Goal: Task Accomplishment & Management: Use online tool/utility

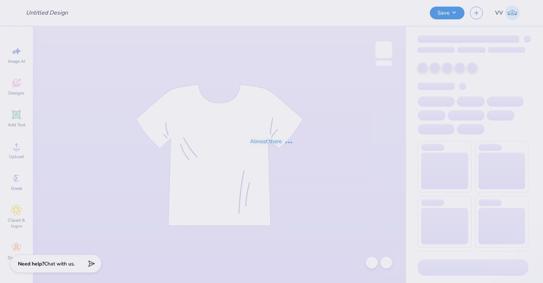
type input "KAT Philo Change a Child's Story"
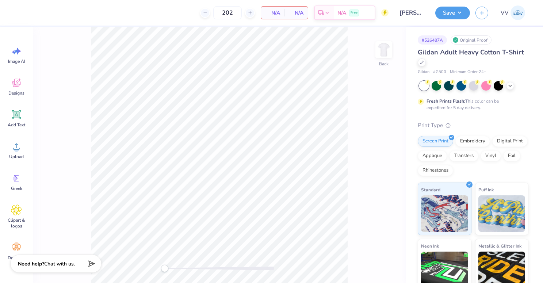
drag, startPoint x: 14, startPoint y: 89, endPoint x: 32, endPoint y: 88, distance: 17.9
click at [14, 89] on div "Designs" at bounding box center [16, 86] width 26 height 27
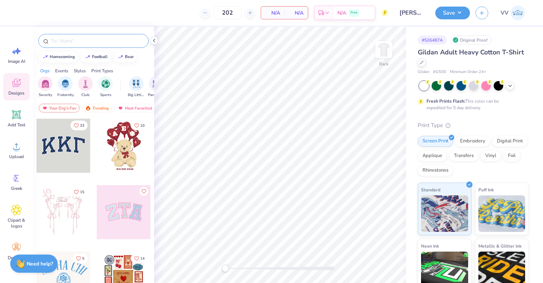
click at [119, 43] on input "text" at bounding box center [96, 40] width 93 height 7
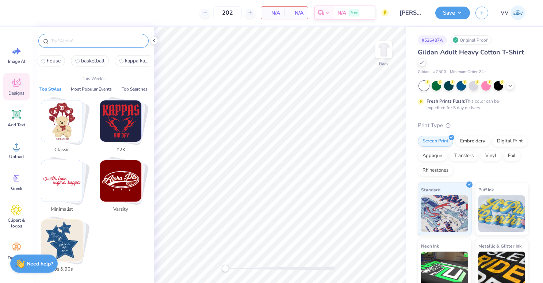
type input "o"
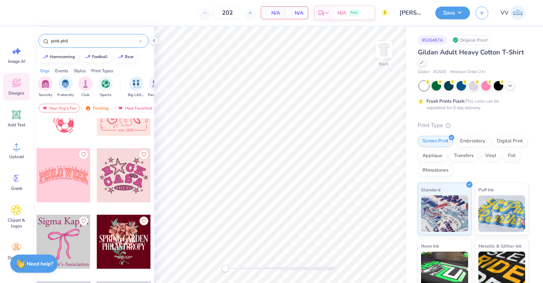
scroll to position [104, 0]
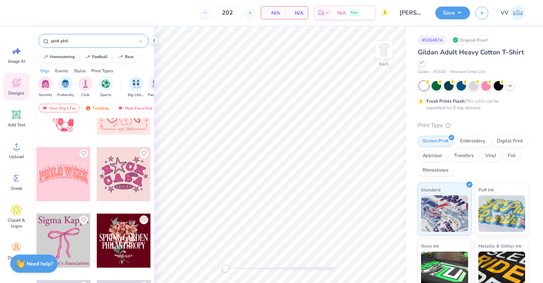
type input "pink phil"
click at [56, 176] on div at bounding box center [64, 174] width 54 height 54
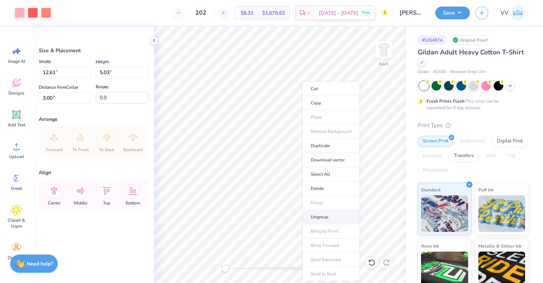
click at [325, 214] on li "Ungroup" at bounding box center [330, 217] width 57 height 14
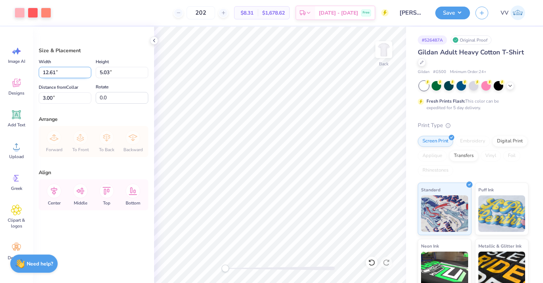
click at [69, 72] on input "12.61" at bounding box center [65, 72] width 53 height 11
type input "12.50"
type input "4.98"
type input "3.00"
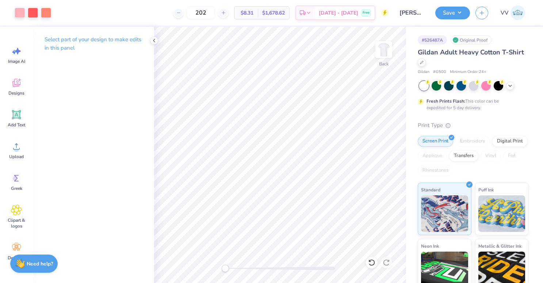
click at [246, 270] on div at bounding box center [280, 269] width 110 height 4
click at [241, 268] on div at bounding box center [280, 269] width 110 height 4
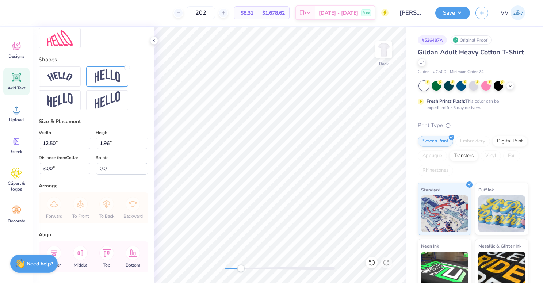
scroll to position [0, 0]
type textarea "KAPPA ALPHA THETA"
type input "12.79"
type input "1.99"
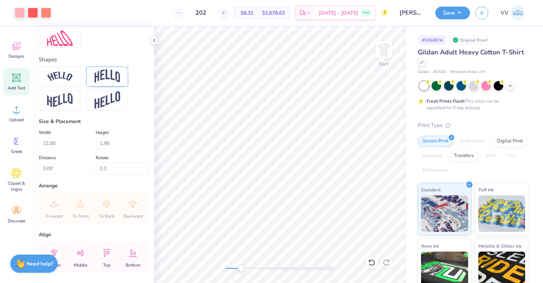
type input "2.98"
click at [76, 143] on input "12.79" at bounding box center [65, 143] width 53 height 11
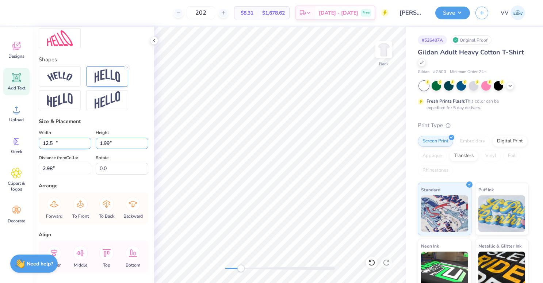
type input "12.50"
type input "1.95"
type input "3"
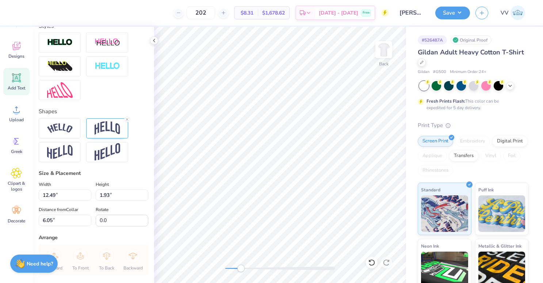
scroll to position [0, 4]
type textarea "CHANGE A CHILDS STORY"
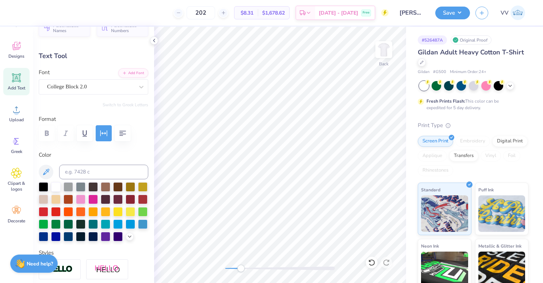
scroll to position [12, 0]
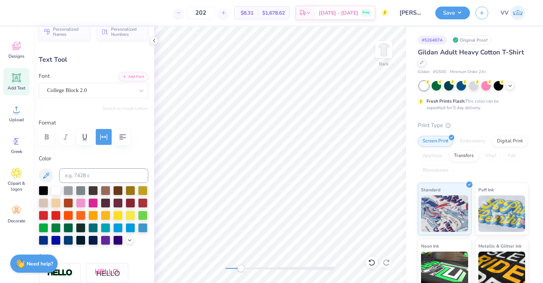
click at [104, 133] on icon "button" at bounding box center [103, 137] width 9 height 9
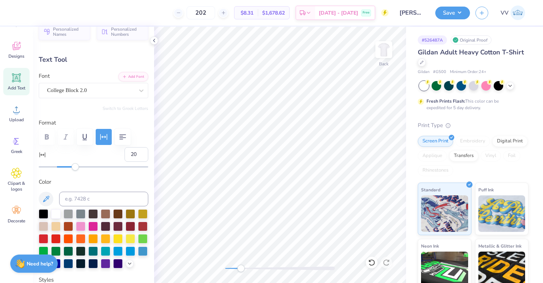
type input "36"
click at [90, 166] on div at bounding box center [94, 166] width 110 height 1
type input "56"
click at [108, 167] on div at bounding box center [94, 166] width 110 height 1
type input "67"
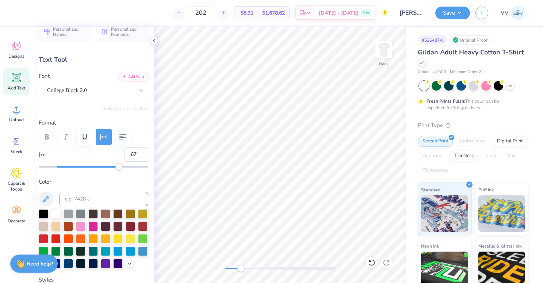
click at [118, 168] on div at bounding box center [94, 166] width 110 height 7
type input "74"
click at [125, 168] on div at bounding box center [94, 166] width 110 height 7
type input "79"
click at [129, 168] on div at bounding box center [94, 166] width 110 height 7
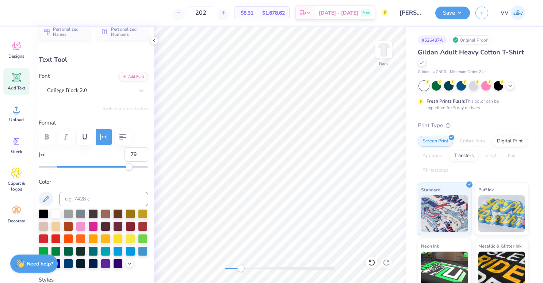
type input "78"
click at [128, 169] on div "Accessibility label" at bounding box center [128, 166] width 7 height 7
type input "76"
click at [127, 169] on div "Accessibility label" at bounding box center [127, 166] width 7 height 7
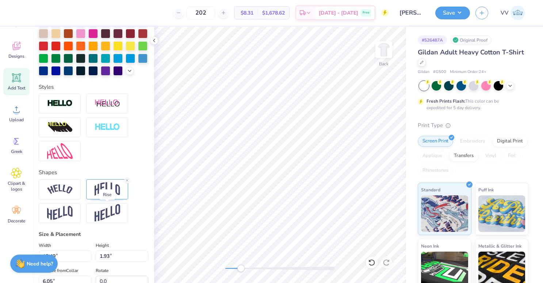
scroll to position [231, 0]
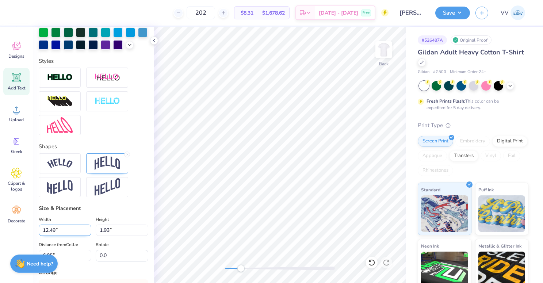
click at [70, 233] on input "12.49" at bounding box center [65, 230] width 53 height 11
type input "12.42"
type input "1.90"
type input "6.05"
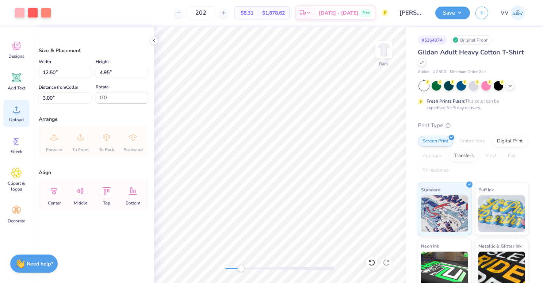
click at [16, 115] on circle at bounding box center [16, 112] width 5 height 5
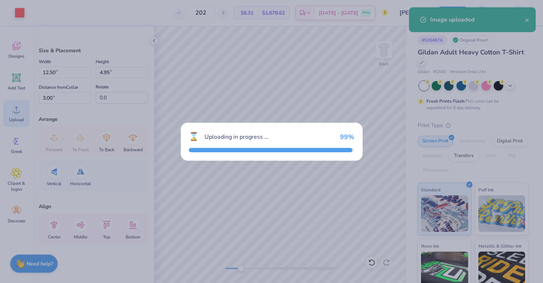
type input "0.88"
type input "1.46"
type input "12.52"
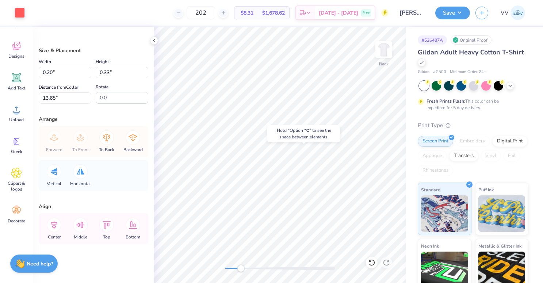
click at [263, 268] on div at bounding box center [280, 269] width 110 height 4
drag, startPoint x: 276, startPoint y: 266, endPoint x: 279, endPoint y: 267, distance: 3.7
click at [276, 267] on div at bounding box center [280, 269] width 110 height 4
click at [301, 267] on div at bounding box center [280, 269] width 110 height 4
type input "0.07"
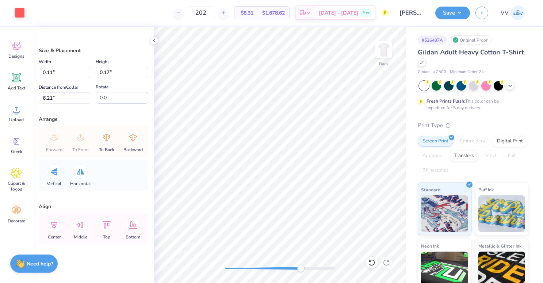
type input "0.12"
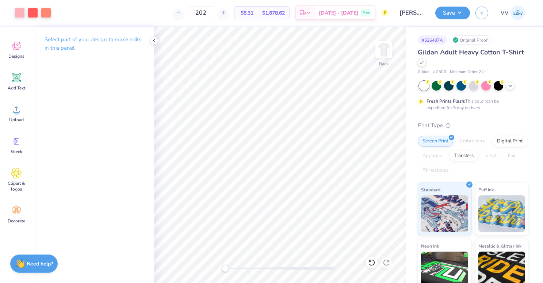
click at [207, 274] on div "Back" at bounding box center [280, 155] width 252 height 256
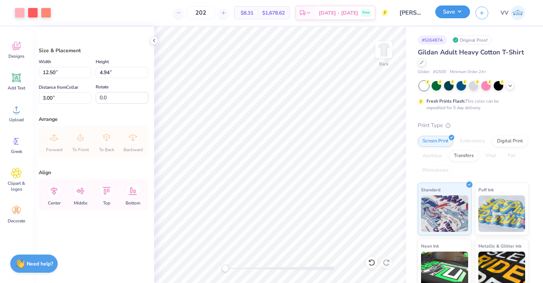
click at [460, 12] on button "Save" at bounding box center [452, 11] width 35 height 13
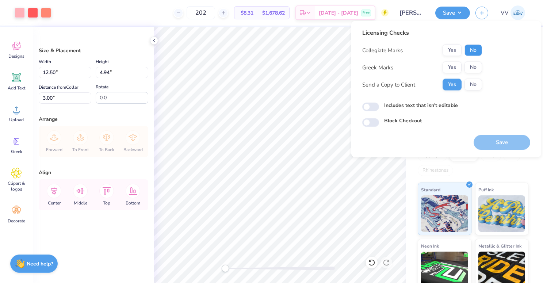
click at [473, 50] on button "No" at bounding box center [474, 51] width 18 height 12
click at [447, 69] on button "Yes" at bounding box center [452, 68] width 19 height 12
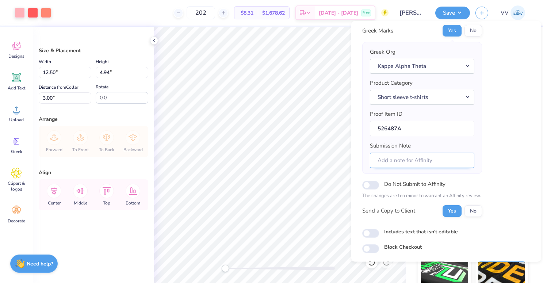
scroll to position [58, 0]
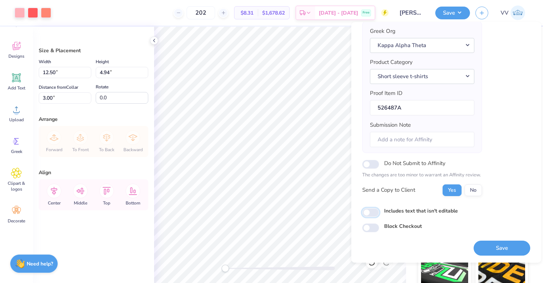
click at [371, 214] on input "Includes text that isn't editable" at bounding box center [370, 212] width 17 height 9
checkbox input "true"
click at [494, 248] on button "Save" at bounding box center [502, 248] width 57 height 15
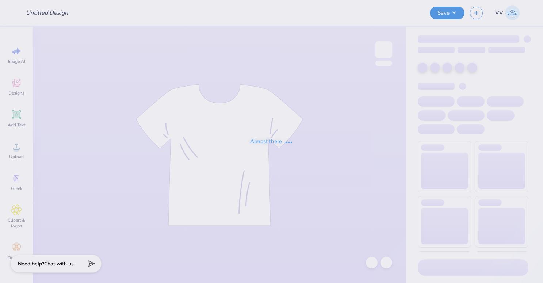
type input "Victoria Barrett : North Carolina State University"
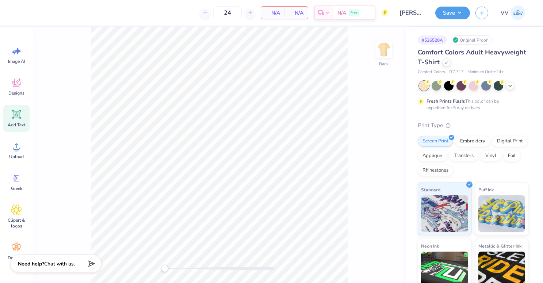
click at [15, 113] on icon at bounding box center [16, 114] width 7 height 7
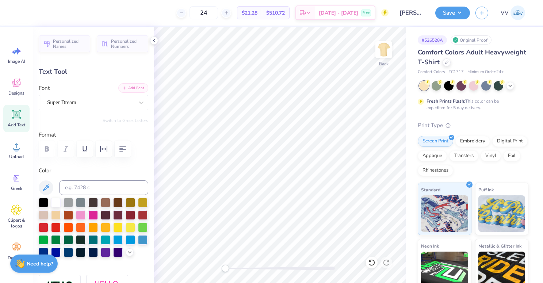
click at [134, 88] on button "Add Font" at bounding box center [133, 87] width 30 height 9
click at [129, 84] on button "Add Font" at bounding box center [133, 87] width 30 height 9
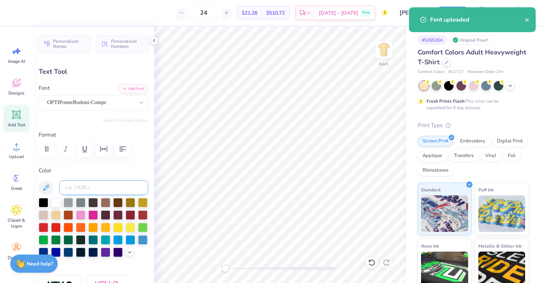
click at [81, 192] on input at bounding box center [103, 187] width 89 height 15
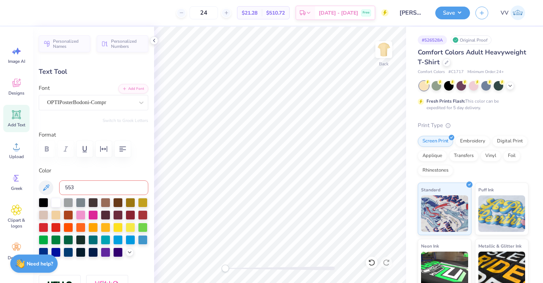
type input "5535"
type textarea "EPS ETA"
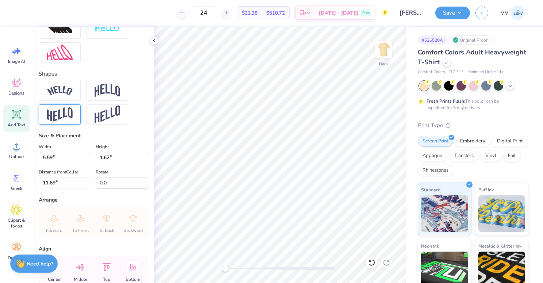
scroll to position [320, 0]
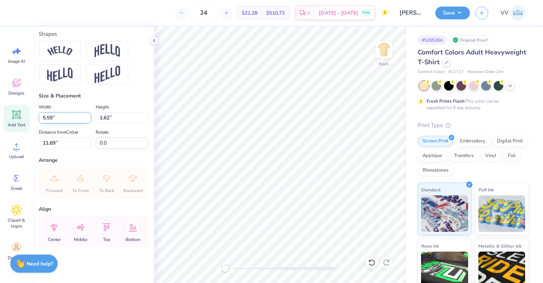
click at [54, 118] on input "5.59" at bounding box center [65, 117] width 53 height 11
type input "13.35"
type input "3.87"
type input "3"
click at [67, 118] on input "13.35" at bounding box center [65, 117] width 53 height 11
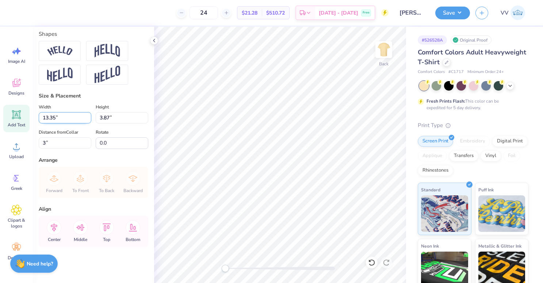
click at [67, 118] on input "13.35" at bounding box center [65, 117] width 53 height 11
type input "12.50"
type input "3.63"
type input "3.00"
click at [242, 267] on div at bounding box center [280, 269] width 110 height 4
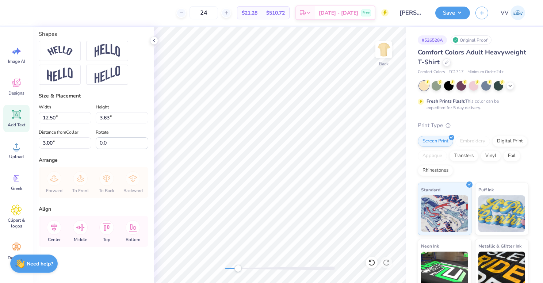
click at [238, 269] on div "Accessibility label" at bounding box center [237, 268] width 7 height 7
click at [231, 271] on div "Accessibility label" at bounding box center [230, 268] width 7 height 7
click at [65, 118] on input "12.50" at bounding box center [65, 117] width 53 height 11
click at [202, 275] on div "Back" at bounding box center [280, 155] width 252 height 256
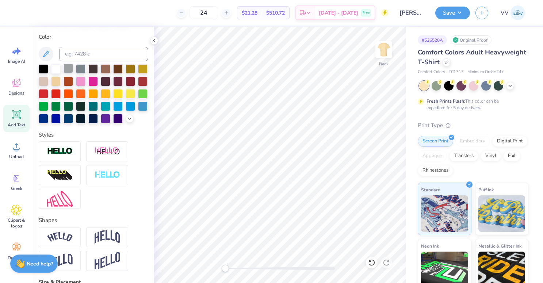
scroll to position [96, 0]
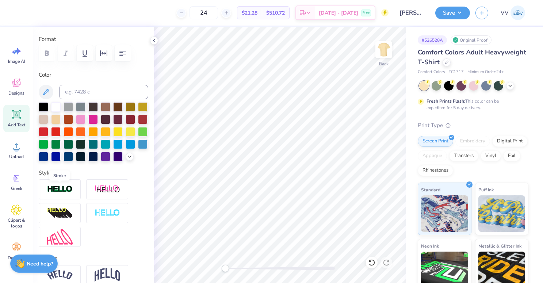
click at [65, 190] on img at bounding box center [60, 189] width 26 height 8
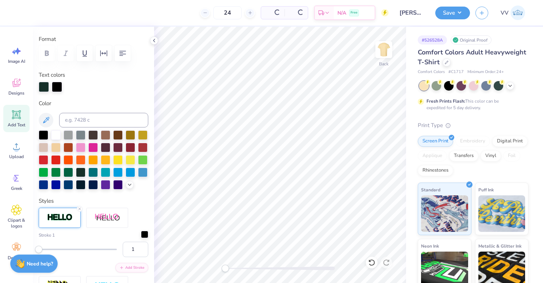
click at [144, 234] on div at bounding box center [144, 234] width 7 height 7
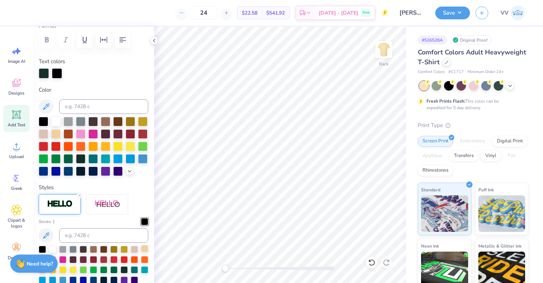
scroll to position [131, 0]
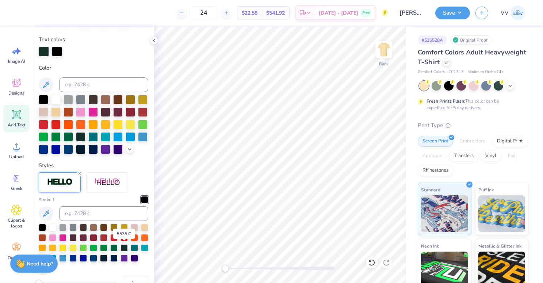
click at [122, 245] on div at bounding box center [124, 247] width 7 height 7
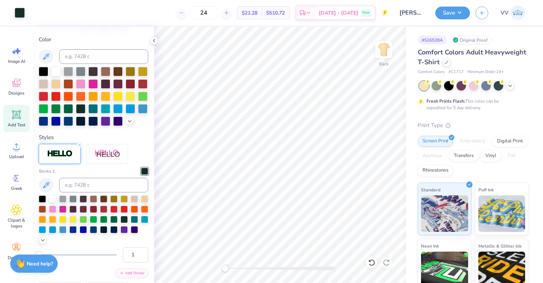
click at [229, 265] on div at bounding box center [280, 268] width 110 height 7
click at [238, 265] on div at bounding box center [280, 268] width 110 height 7
type input "12.56"
type input "3.69"
type input "2.97"
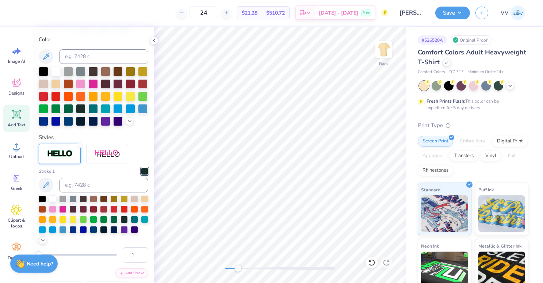
drag, startPoint x: 64, startPoint y: 154, endPoint x: 84, endPoint y: 167, distance: 24.1
click at [63, 154] on img at bounding box center [60, 154] width 26 height 8
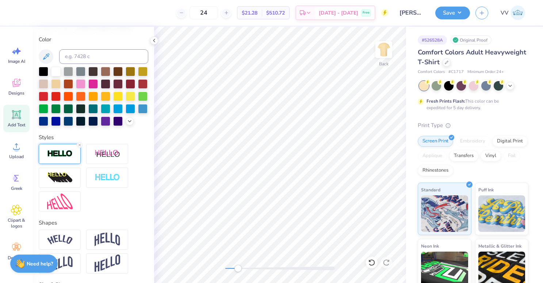
click at [49, 150] on img at bounding box center [60, 154] width 26 height 8
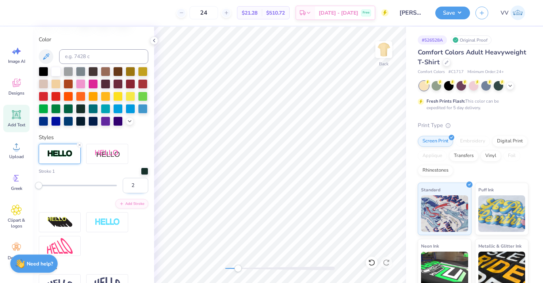
type input "2"
click at [143, 183] on input "2" at bounding box center [136, 185] width 26 height 15
type input "12.62"
type input "3.75"
type input "2.94"
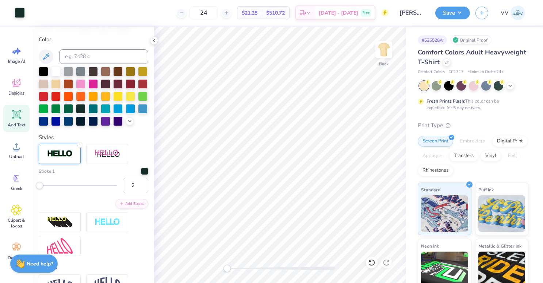
drag, startPoint x: 227, startPoint y: 269, endPoint x: 230, endPoint y: 266, distance: 3.9
click at [228, 268] on div "Accessibility label" at bounding box center [226, 268] width 7 height 7
type input "1"
click at [143, 187] on input "1" at bounding box center [136, 185] width 26 height 15
type input "12.56"
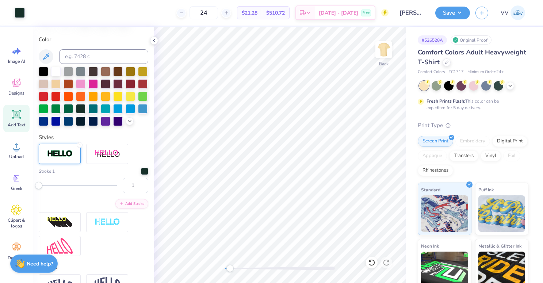
type input "3.69"
type input "2.97"
click at [206, 270] on div "Back" at bounding box center [280, 155] width 252 height 256
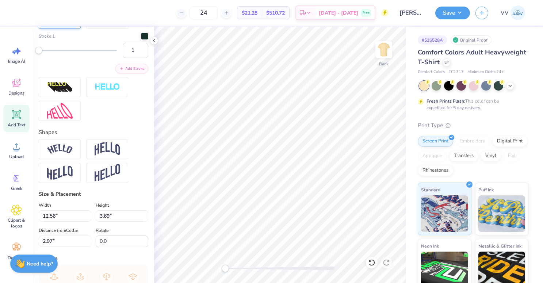
scroll to position [340, 0]
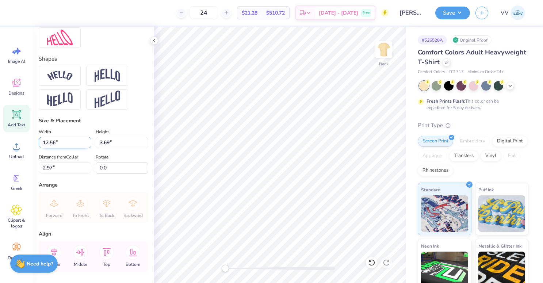
click at [71, 139] on input "12.56" at bounding box center [65, 142] width 53 height 11
type input "12.50"
type input "3.67"
click at [216, 268] on div "Back" at bounding box center [280, 155] width 252 height 256
type input "3.00"
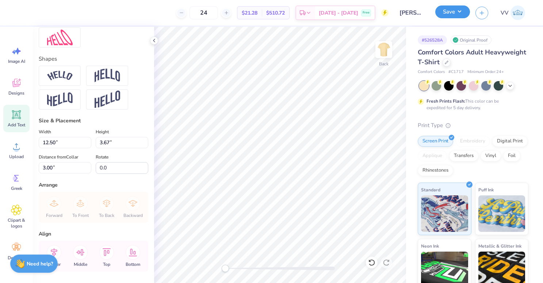
click at [453, 7] on button "Save" at bounding box center [452, 11] width 35 height 13
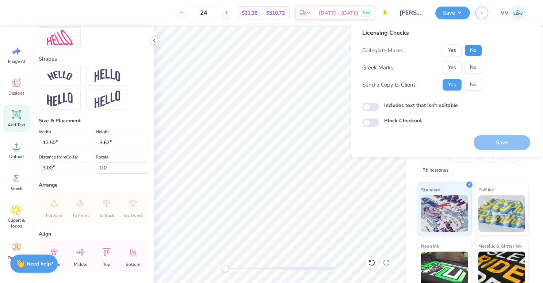
click at [471, 50] on button "No" at bounding box center [474, 51] width 18 height 12
drag, startPoint x: 474, startPoint y: 64, endPoint x: 452, endPoint y: 77, distance: 25.7
click at [474, 64] on button "No" at bounding box center [474, 68] width 18 height 12
click at [494, 135] on div "Save" at bounding box center [502, 138] width 57 height 23
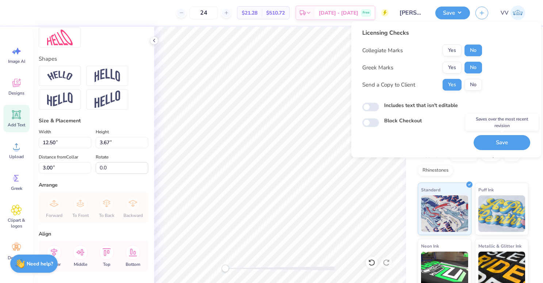
drag, startPoint x: 496, startPoint y: 143, endPoint x: 465, endPoint y: 122, distance: 38.2
click at [496, 143] on button "Save" at bounding box center [502, 142] width 57 height 15
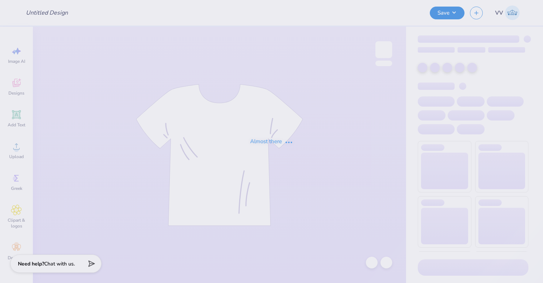
type input "[PERSON_NAME] : Quinnipiac University"
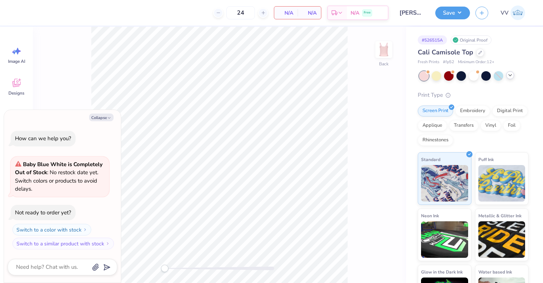
click at [510, 73] on icon at bounding box center [510, 75] width 6 height 6
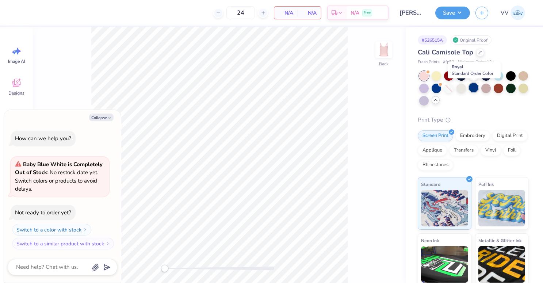
click at [472, 87] on div at bounding box center [473, 87] width 9 height 9
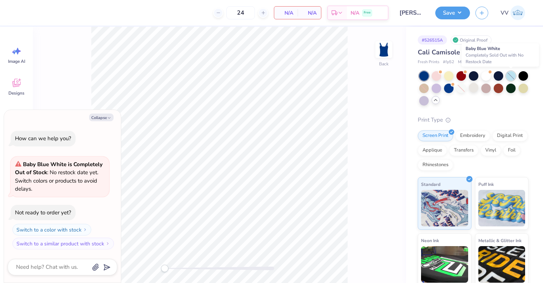
click at [511, 76] on div at bounding box center [510, 75] width 9 height 9
click at [511, 78] on div at bounding box center [510, 75] width 9 height 9
click at [447, 89] on div at bounding box center [448, 87] width 9 height 9
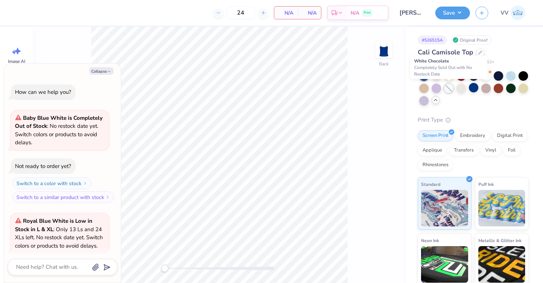
scroll to position [57, 0]
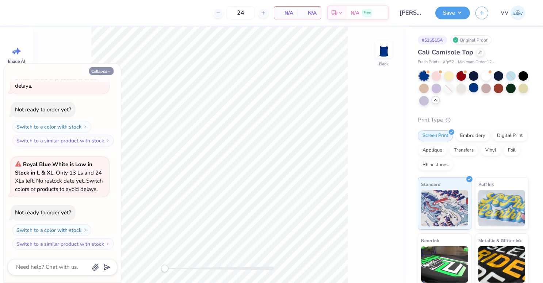
click at [106, 72] on button "Collapse" at bounding box center [101, 71] width 24 height 8
type textarea "x"
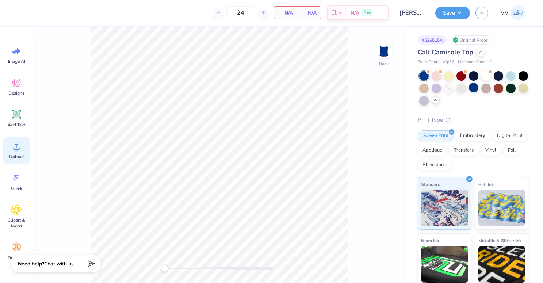
click at [19, 148] on icon at bounding box center [16, 146] width 11 height 11
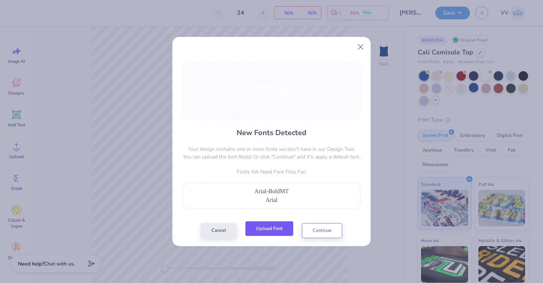
click at [275, 229] on button "Upload Font" at bounding box center [269, 228] width 48 height 15
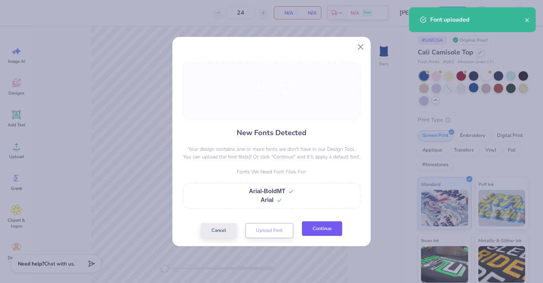
click at [330, 232] on button "Continue" at bounding box center [322, 228] width 40 height 15
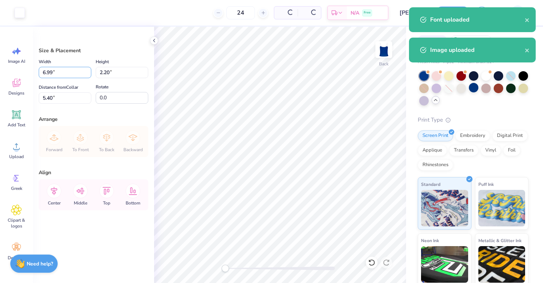
click at [71, 66] on div "Width 6.99 6.99 "" at bounding box center [65, 67] width 53 height 21
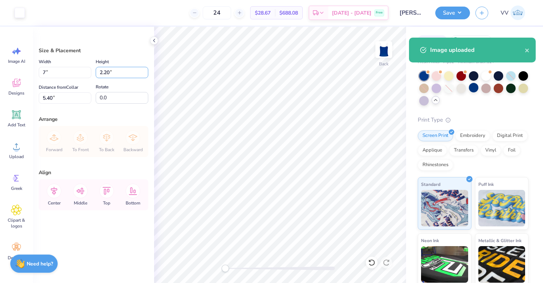
type input "7.00"
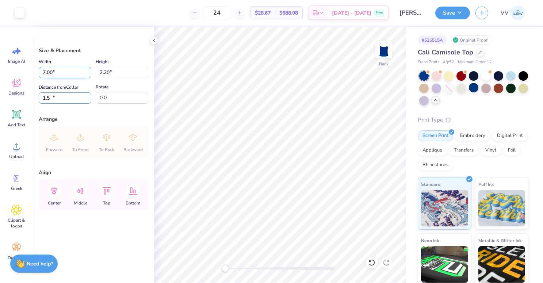
type input "1.50"
click at [58, 94] on input "1.50" at bounding box center [65, 97] width 53 height 11
type input "1.00"
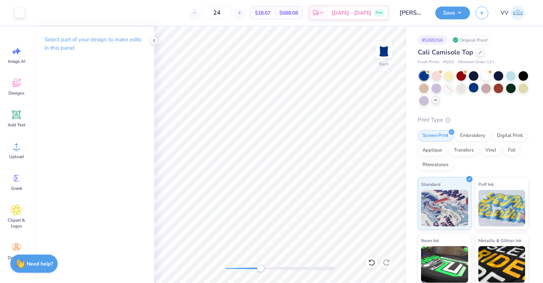
click at [260, 271] on div at bounding box center [280, 268] width 110 height 7
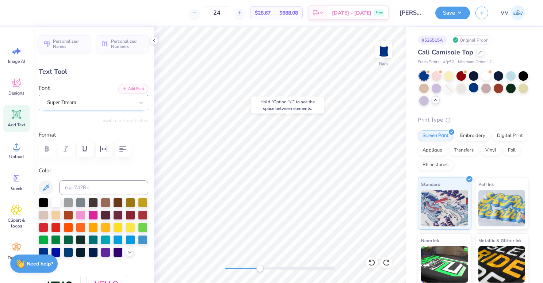
drag, startPoint x: 56, startPoint y: 102, endPoint x: 58, endPoint y: 107, distance: 5.6
click at [56, 102] on div "Super Dream" at bounding box center [90, 102] width 88 height 11
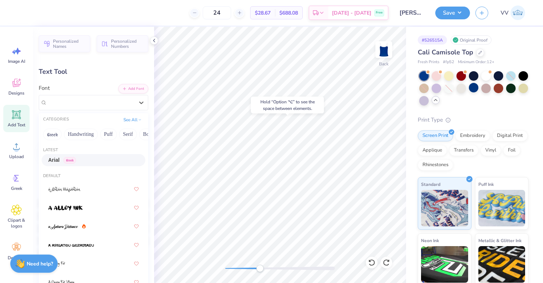
drag, startPoint x: 77, startPoint y: 159, endPoint x: 104, endPoint y: 161, distance: 27.1
click at [76, 159] on div "Arial Greek" at bounding box center [93, 160] width 91 height 8
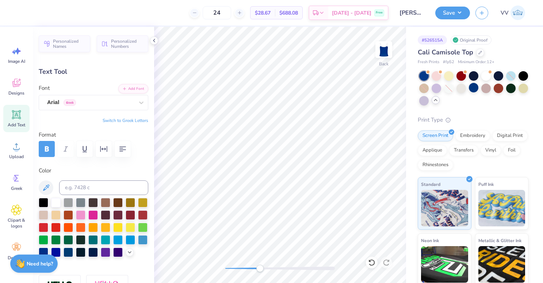
type input "1.13"
type input "0.19"
type input "2.71"
drag, startPoint x: 65, startPoint y: 103, endPoint x: 66, endPoint y: 108, distance: 5.3
click at [64, 103] on div "Super Dream" at bounding box center [90, 102] width 88 height 11
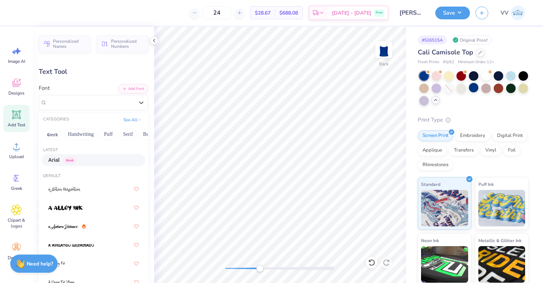
click at [71, 158] on span "Greek" at bounding box center [70, 160] width 12 height 7
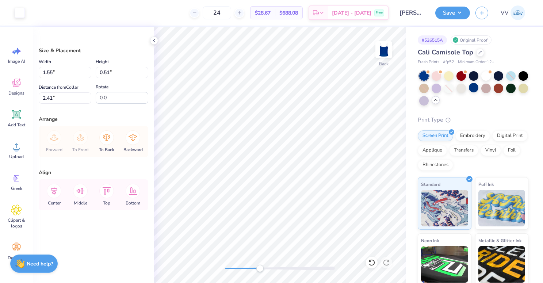
type input "2.40"
click at [216, 268] on div "Back" at bounding box center [280, 155] width 252 height 256
click at [449, 14] on button "Save" at bounding box center [452, 11] width 35 height 13
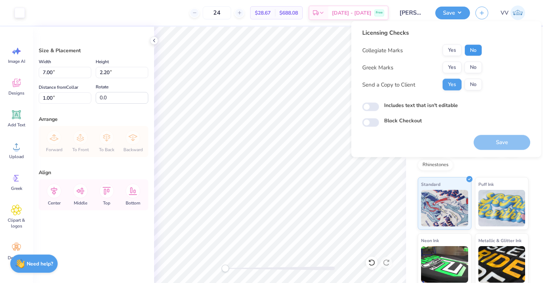
click at [472, 50] on button "No" at bounding box center [474, 51] width 18 height 12
click at [455, 65] on button "Yes" at bounding box center [452, 68] width 19 height 12
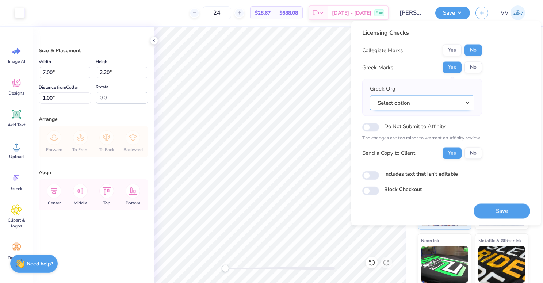
click at [424, 107] on button "Select option" at bounding box center [422, 102] width 104 height 15
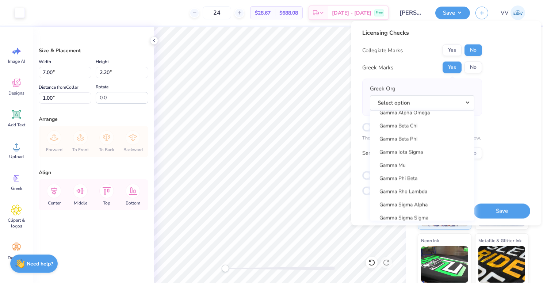
scroll to position [2253, 0]
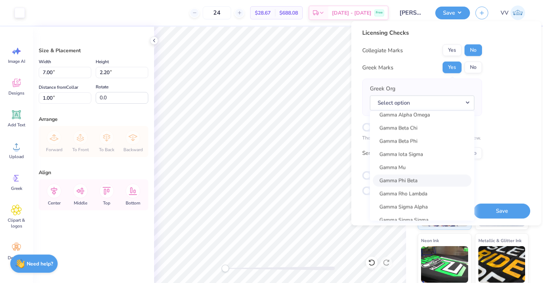
click at [437, 182] on link "Gamma Phi Beta" at bounding box center [422, 181] width 99 height 12
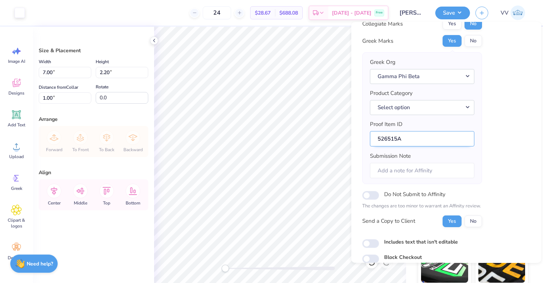
scroll to position [42, 0]
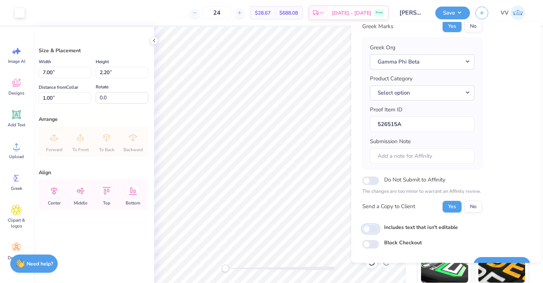
click at [370, 230] on input "Includes text that isn't editable" at bounding box center [370, 229] width 17 height 9
checkbox input "true"
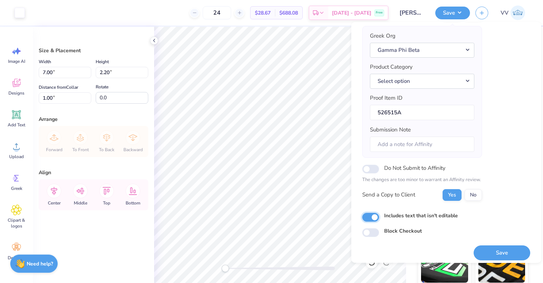
scroll to position [58, 0]
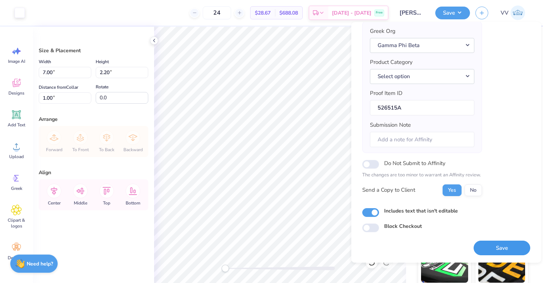
click at [507, 246] on button "Save" at bounding box center [502, 248] width 57 height 15
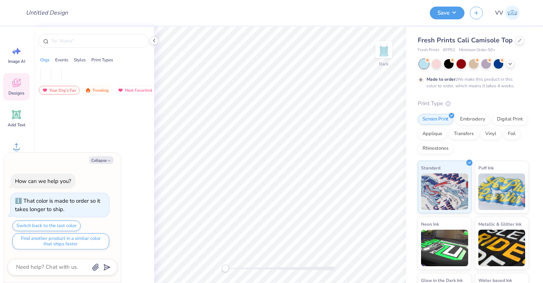
type textarea "x"
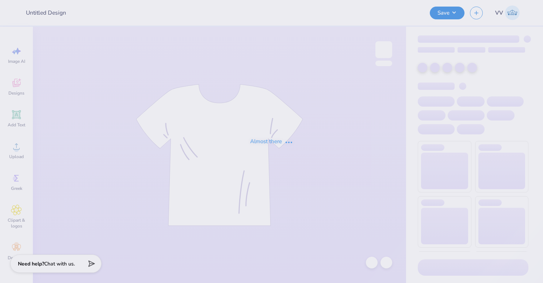
type input "KD Bring It On"
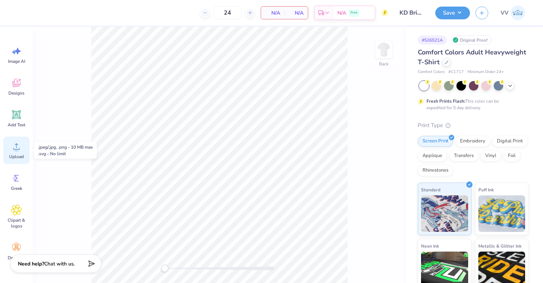
click at [22, 155] on span "Upload" at bounding box center [16, 157] width 15 height 6
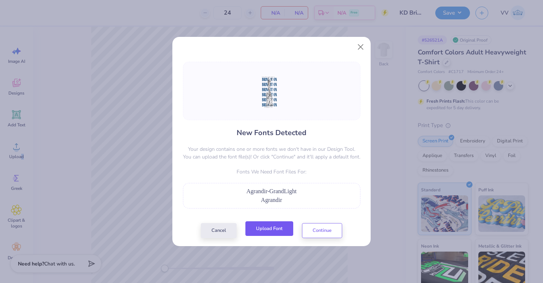
click at [272, 232] on button "Upload Font" at bounding box center [269, 228] width 48 height 15
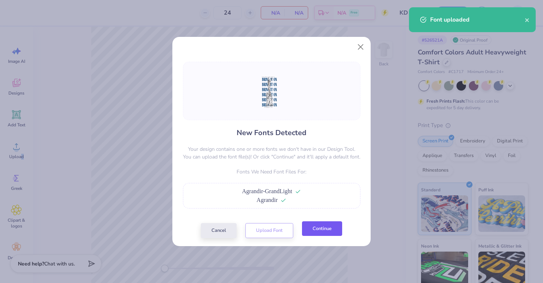
click at [325, 228] on button "Continue" at bounding box center [322, 228] width 40 height 15
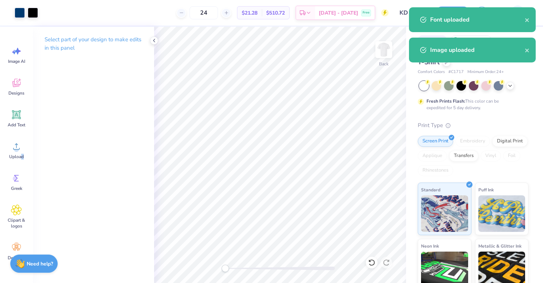
click at [241, 269] on div at bounding box center [280, 269] width 110 height 4
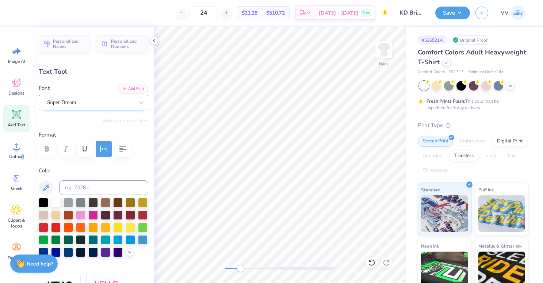
click at [83, 109] on div "Super Dream" at bounding box center [94, 102] width 110 height 15
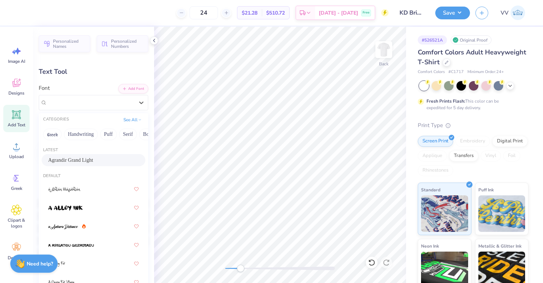
click at [88, 160] on span "Agrandir Grand Light" at bounding box center [70, 160] width 45 height 8
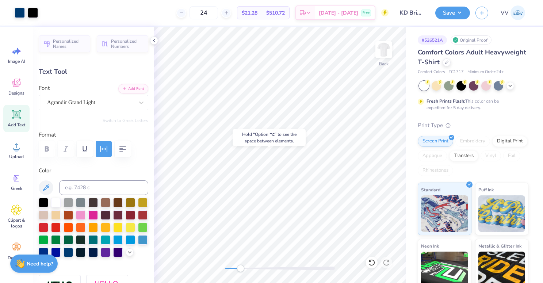
type input "9.17"
type input "0.28"
type input "2.86"
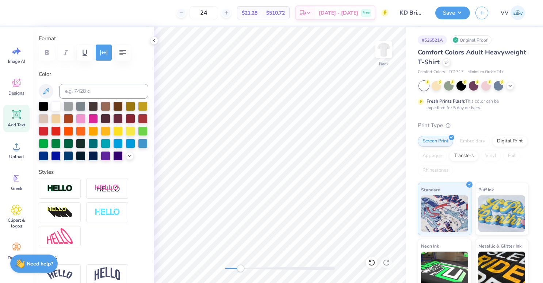
scroll to position [115, 0]
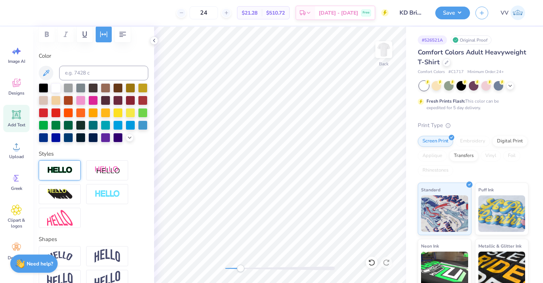
click at [60, 176] on div at bounding box center [60, 170] width 42 height 20
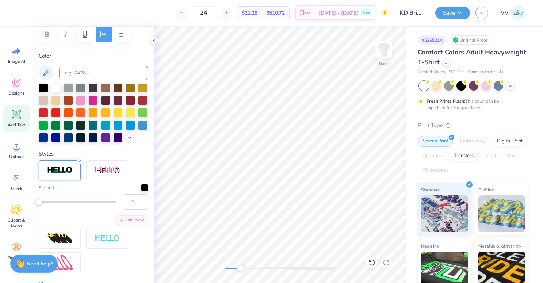
type input "5.00"
type input "0.39"
type input "21.76"
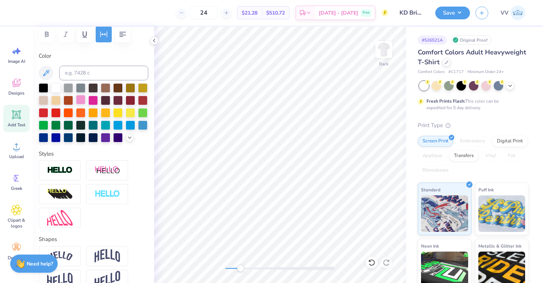
scroll to position [0, 0]
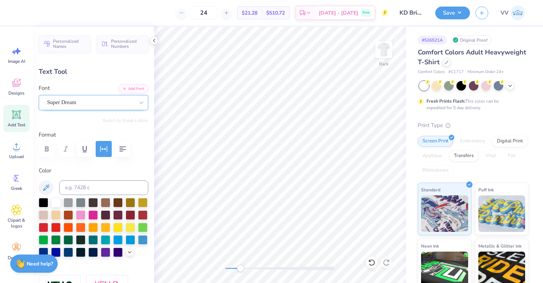
click at [75, 103] on div "Super Dream" at bounding box center [90, 102] width 88 height 11
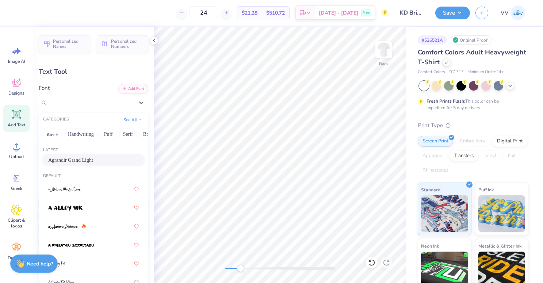
click at [83, 160] on span "Agrandir Grand Light" at bounding box center [70, 160] width 45 height 8
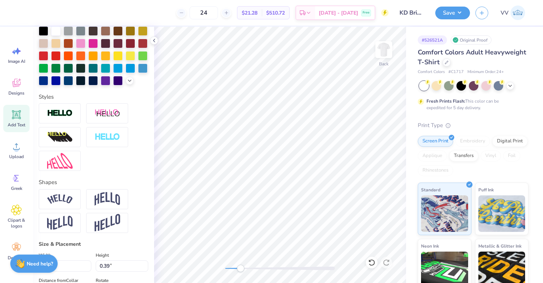
scroll to position [165, 0]
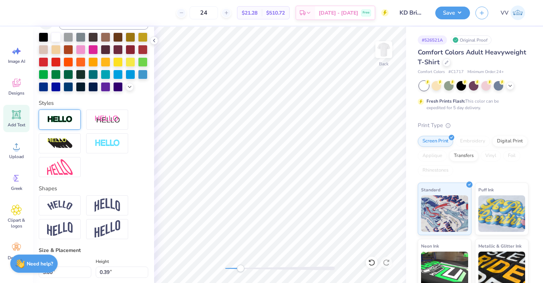
click at [54, 126] on div at bounding box center [60, 120] width 42 height 20
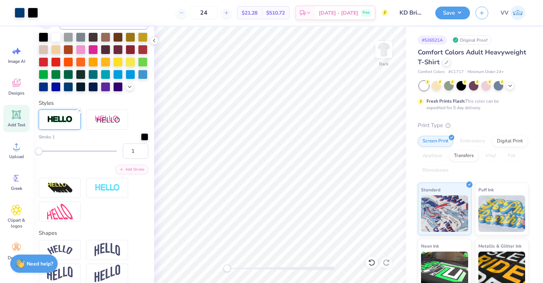
drag, startPoint x: 242, startPoint y: 268, endPoint x: 227, endPoint y: 268, distance: 15.4
click at [227, 268] on div "Accessibility label" at bounding box center [226, 268] width 7 height 7
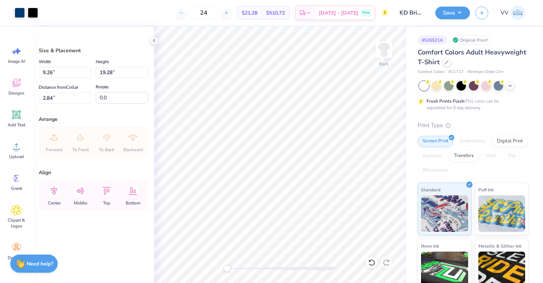
type input "3.00"
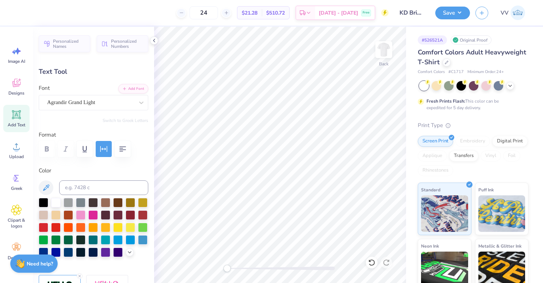
type input "6.22"
type input "0.37"
type input "21.91"
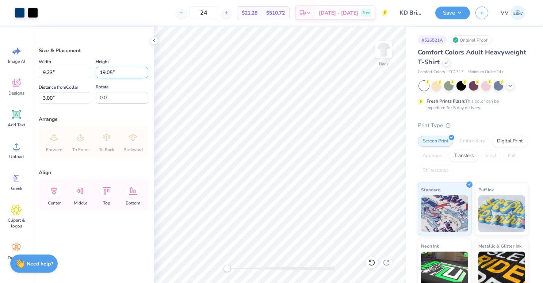
click at [119, 73] on input "19.05" at bounding box center [122, 72] width 53 height 11
type input "15"
type input "7.27"
type input "15.00"
type input "3.00"
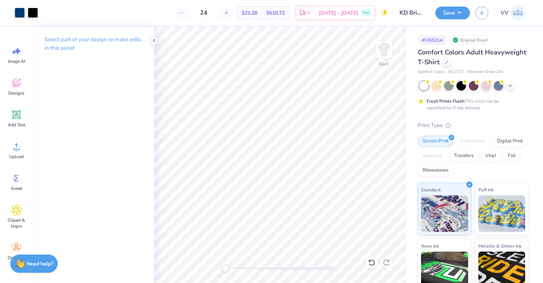
click at [209, 273] on div "Back" at bounding box center [280, 155] width 252 height 256
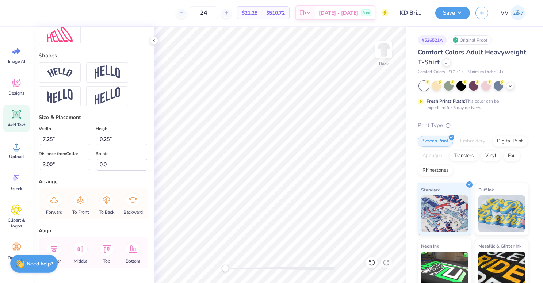
scroll to position [320, 0]
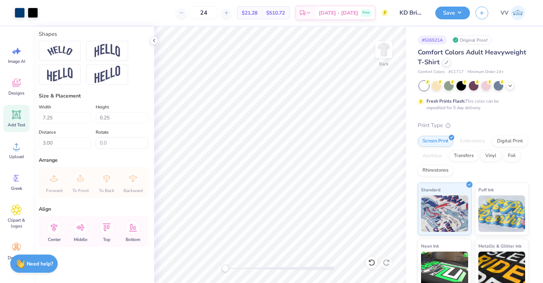
type input "4.89"
type input "0.29"
type input "17.71"
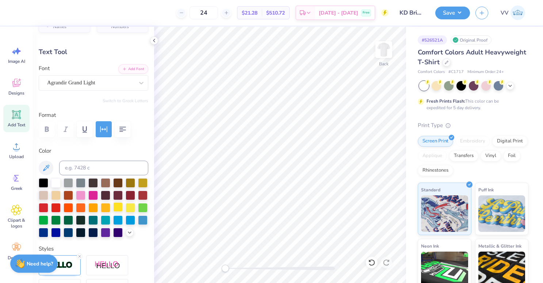
scroll to position [0, 0]
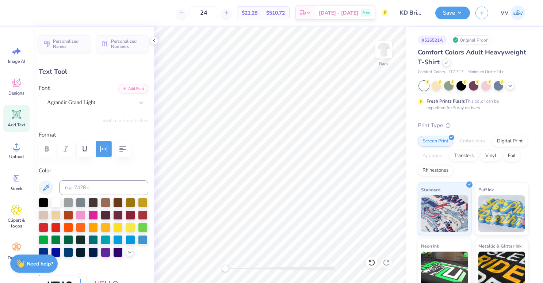
click at [106, 152] on icon "button" at bounding box center [103, 149] width 9 height 9
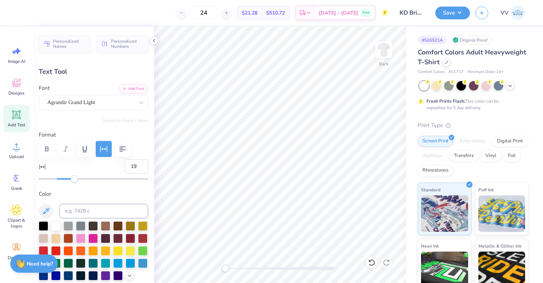
type input "57"
click at [109, 178] on div at bounding box center [94, 178] width 110 height 1
type input "64"
click at [115, 179] on div at bounding box center [94, 178] width 110 height 1
click at [242, 272] on div at bounding box center [280, 268] width 110 height 7
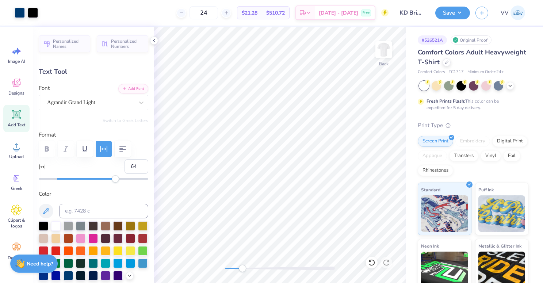
type input "7.19"
drag, startPoint x: 268, startPoint y: 271, endPoint x: 267, endPoint y: 266, distance: 5.5
click at [267, 271] on div at bounding box center [280, 268] width 110 height 7
type input "63"
click at [114, 179] on div "Accessibility label" at bounding box center [114, 178] width 7 height 7
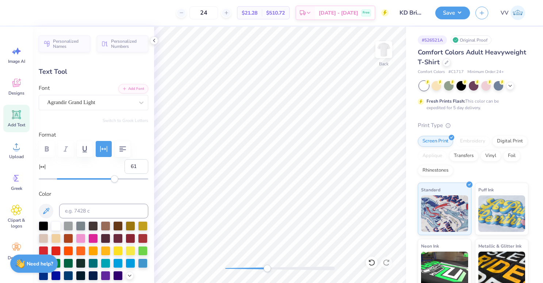
type input "60"
click at [112, 180] on div "Accessibility label" at bounding box center [111, 178] width 7 height 7
click at [204, 271] on div "Back" at bounding box center [280, 155] width 252 height 256
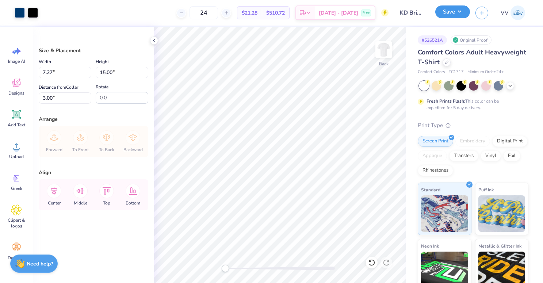
click at [463, 14] on button "Save" at bounding box center [452, 11] width 35 height 13
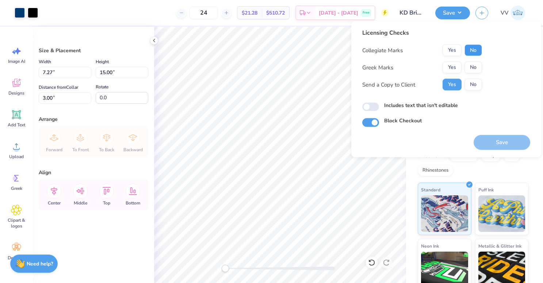
click at [478, 48] on button "No" at bounding box center [474, 51] width 18 height 12
click at [455, 69] on button "Yes" at bounding box center [452, 68] width 19 height 12
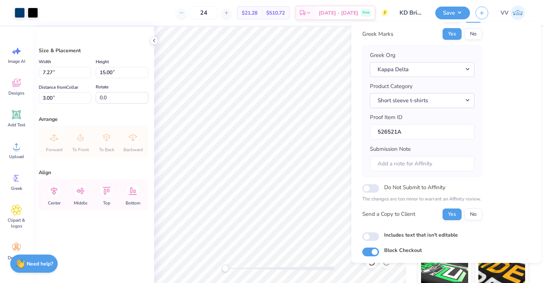
scroll to position [58, 0]
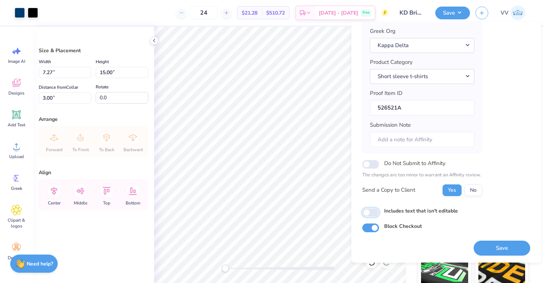
click at [373, 212] on input "Includes text that isn't editable" at bounding box center [370, 212] width 17 height 9
checkbox input "true"
click at [502, 245] on button "Save" at bounding box center [502, 248] width 57 height 15
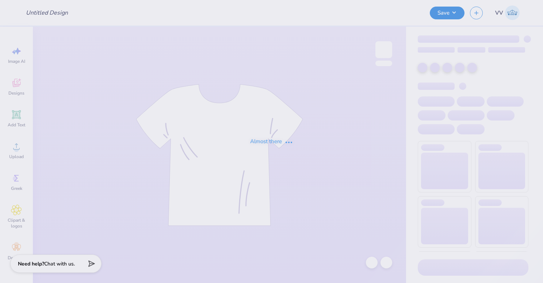
type input "philo 36"
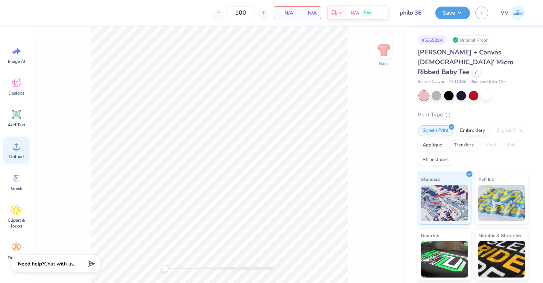
click at [16, 145] on icon at bounding box center [16, 146] width 11 height 11
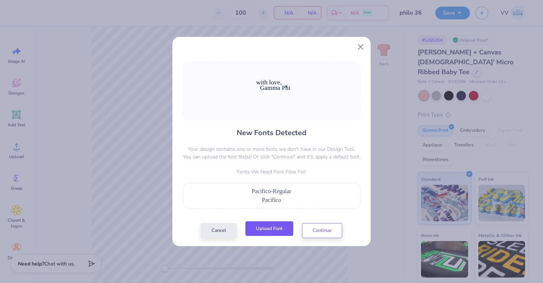
click at [277, 228] on button "Upload Font" at bounding box center [269, 228] width 48 height 15
click at [268, 225] on button "Upload Font" at bounding box center [269, 228] width 48 height 15
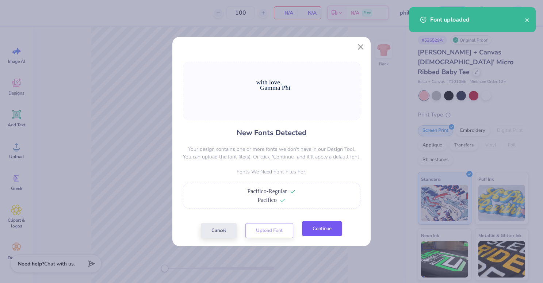
click at [321, 230] on button "Continue" at bounding box center [322, 228] width 40 height 15
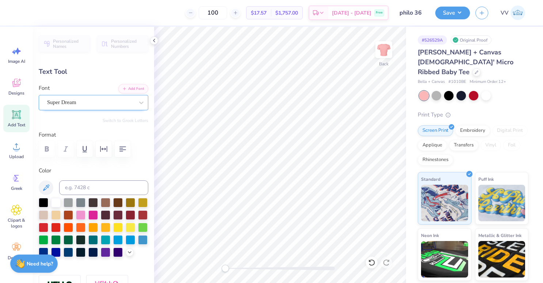
click at [87, 101] on div "Super Dream" at bounding box center [90, 102] width 88 height 11
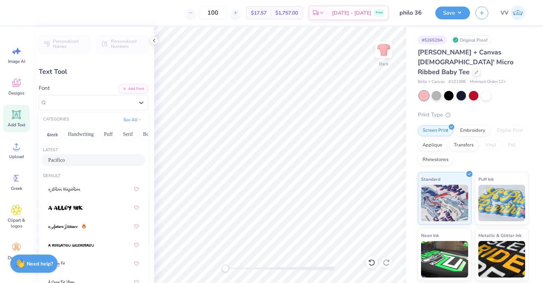
click at [84, 154] on div "Pacifico" at bounding box center [94, 160] width 104 height 12
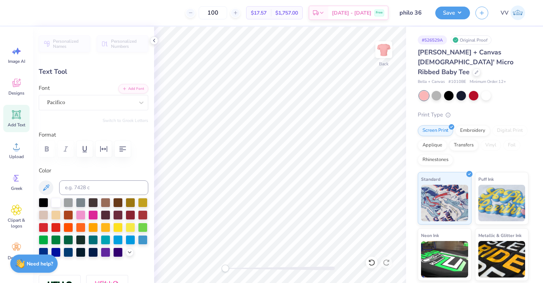
type input "9.84"
type input "1.42"
type input "8.59"
click at [96, 109] on div "Super Dream" at bounding box center [94, 102] width 110 height 15
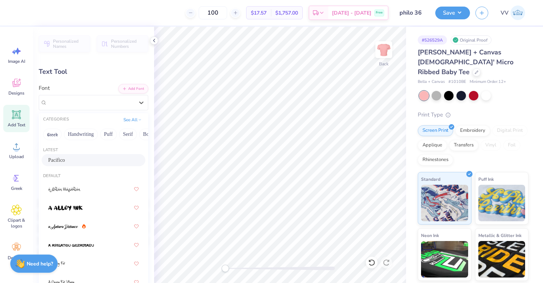
click at [87, 166] on div "Pacifico" at bounding box center [94, 160] width 104 height 12
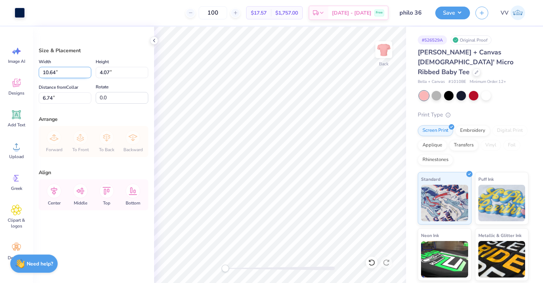
click at [61, 72] on input "10.64" at bounding box center [65, 72] width 53 height 11
type input "5.00"
type input "1.91"
type input "2.00"
click at [58, 68] on input "5.00" at bounding box center [65, 72] width 53 height 11
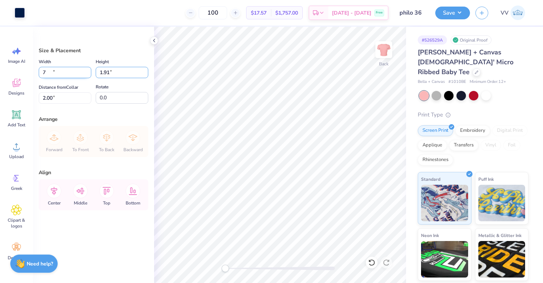
type input "7.00"
type input "2.68"
type input "3.00"
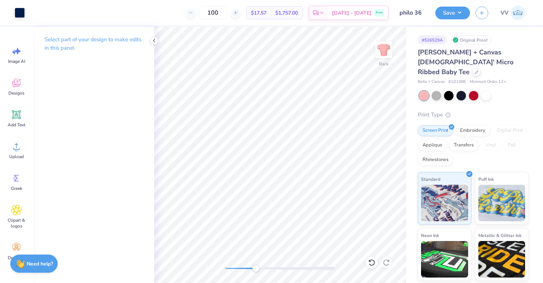
click at [256, 268] on div at bounding box center [280, 269] width 110 height 4
drag, startPoint x: 263, startPoint y: 268, endPoint x: 242, endPoint y: 270, distance: 20.9
click at [242, 270] on div at bounding box center [280, 269] width 110 height 4
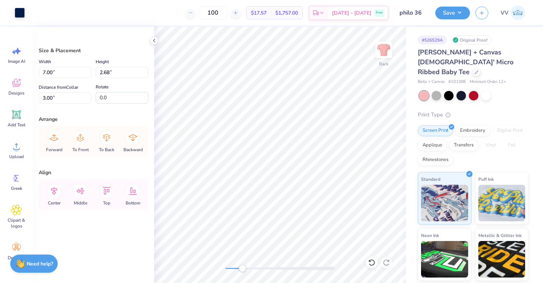
type input "0.33"
type input "0.43"
type input "4.31"
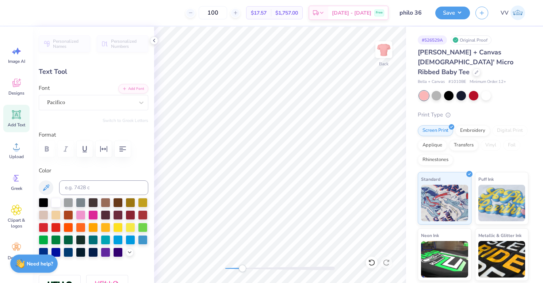
type input "3.86"
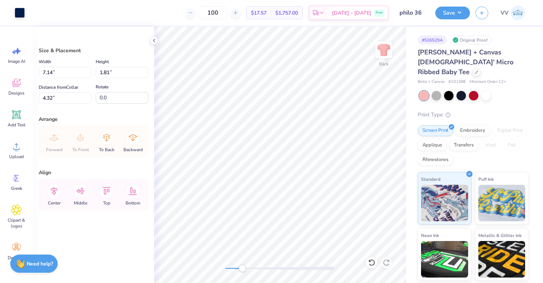
type input "4.34"
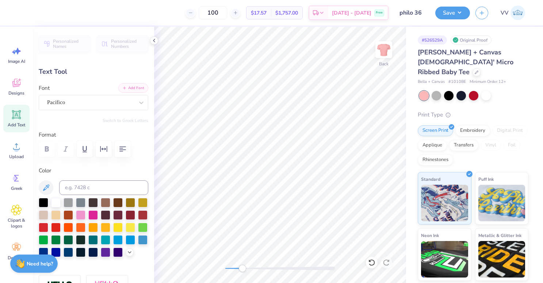
click at [138, 84] on button "Add Font" at bounding box center [133, 87] width 30 height 9
click at [73, 92] on div "Font Pacifico" at bounding box center [94, 97] width 110 height 26
click at [73, 99] on div "Pacifico" at bounding box center [90, 102] width 88 height 11
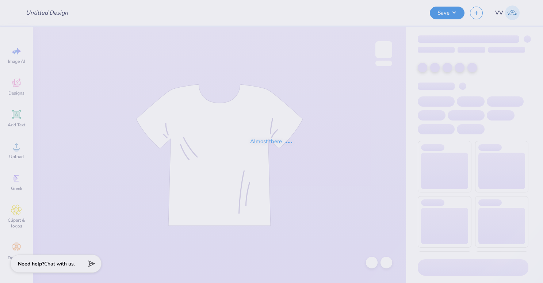
type input "philo 36"
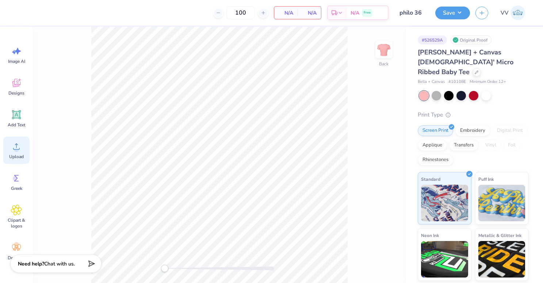
click at [19, 154] on span "Upload" at bounding box center [16, 157] width 15 height 6
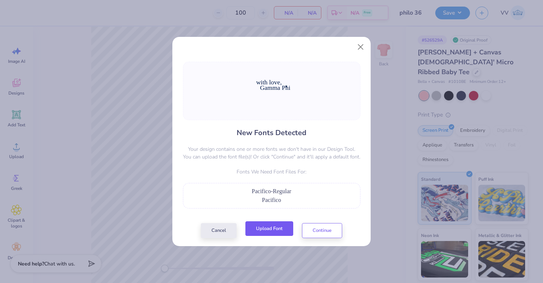
click at [276, 226] on button "Upload Font" at bounding box center [269, 228] width 48 height 15
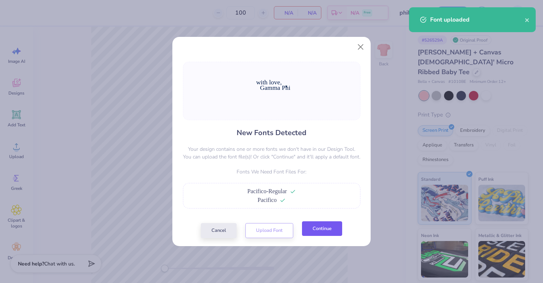
click at [321, 233] on button "Continue" at bounding box center [322, 228] width 40 height 15
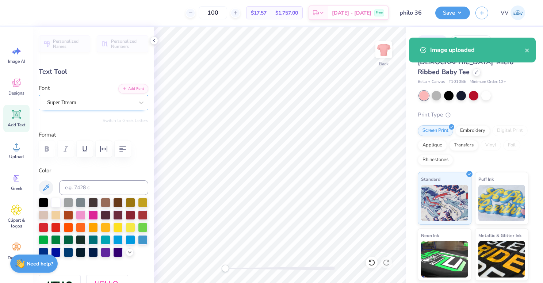
click at [98, 104] on div "Super Dream" at bounding box center [90, 102] width 88 height 11
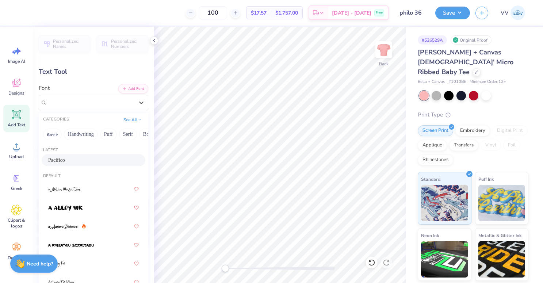
drag, startPoint x: 93, startPoint y: 158, endPoint x: 133, endPoint y: 169, distance: 41.6
click at [93, 158] on div "Pacifico" at bounding box center [93, 160] width 91 height 8
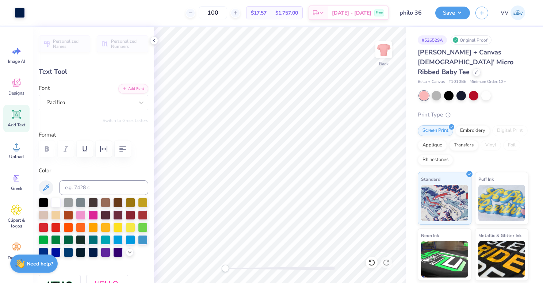
type input "8.67"
type input "1.66"
type input "6.98"
drag, startPoint x: 68, startPoint y: 105, endPoint x: 72, endPoint y: 111, distance: 7.3
click at [68, 105] on div "Super Dream" at bounding box center [90, 102] width 88 height 11
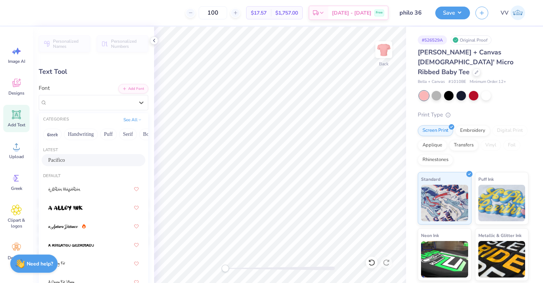
click at [73, 154] on div "Pacifico" at bounding box center [94, 160] width 104 height 12
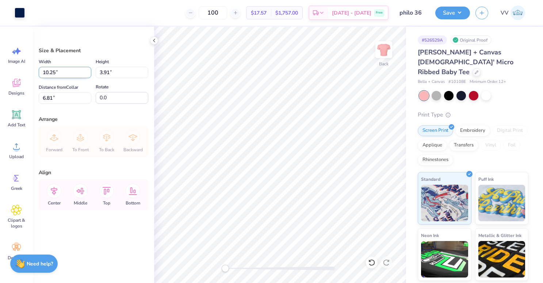
click at [62, 75] on input "10.25" at bounding box center [65, 72] width 53 height 11
type input "7.00"
type input "2.67"
click at [144, 183] on div "Bottom" at bounding box center [133, 194] width 26 height 31
click at [247, 268] on div at bounding box center [280, 269] width 110 height 4
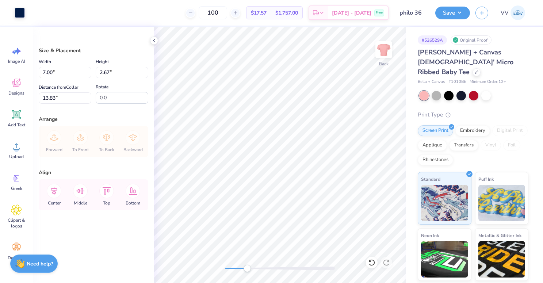
type input "3.00"
type input "6.20"
type input "1.76"
type input "0.34"
type input "0.45"
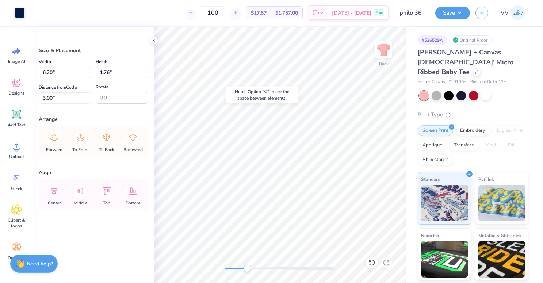
type input "4.32"
type input "4.39"
click at [181, 270] on div "Back" at bounding box center [280, 155] width 252 height 256
click at [57, 67] on input "8.00" at bounding box center [65, 72] width 53 height 11
type input "7"
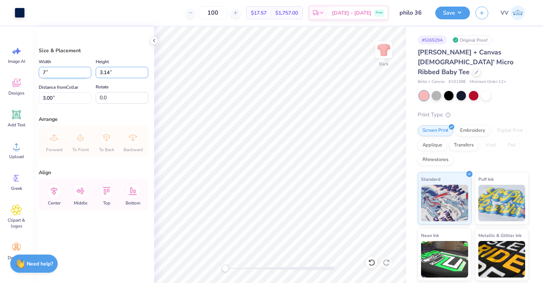
type input "2.75"
type input "7.00"
type input "3.00"
click at [66, 73] on input "7.00" at bounding box center [65, 72] width 53 height 11
type input "8.00"
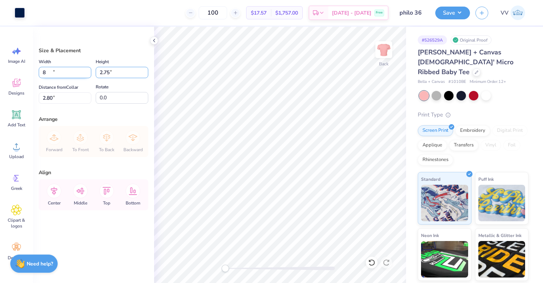
type input "3.14"
type input "2.80"
click at [51, 76] on input "8.00" at bounding box center [65, 72] width 53 height 11
type input "9.00"
type input "3.53"
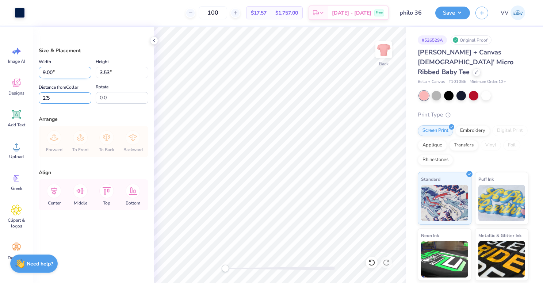
type input "2.50"
click at [456, 14] on button "Save" at bounding box center [452, 11] width 35 height 13
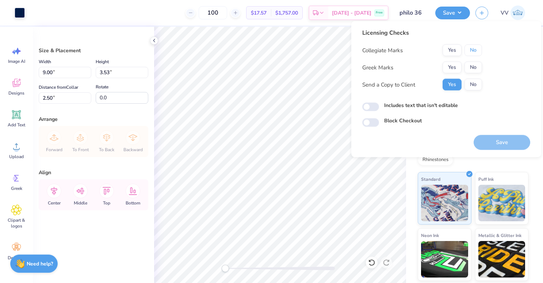
drag, startPoint x: 477, startPoint y: 50, endPoint x: 463, endPoint y: 61, distance: 18.0
click at [477, 50] on button "No" at bounding box center [474, 51] width 18 height 12
click at [453, 69] on button "Yes" at bounding box center [452, 68] width 19 height 12
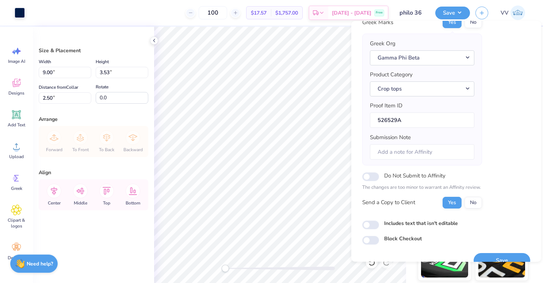
scroll to position [58, 0]
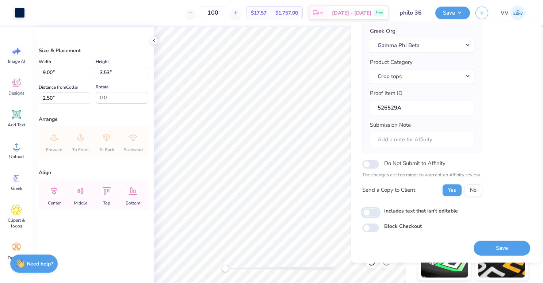
click at [373, 213] on input "Includes text that isn't editable" at bounding box center [370, 212] width 17 height 9
click at [374, 210] on input "Includes text that isn't editable" at bounding box center [370, 212] width 17 height 9
checkbox input "false"
click at [494, 246] on button "Save" at bounding box center [502, 248] width 57 height 15
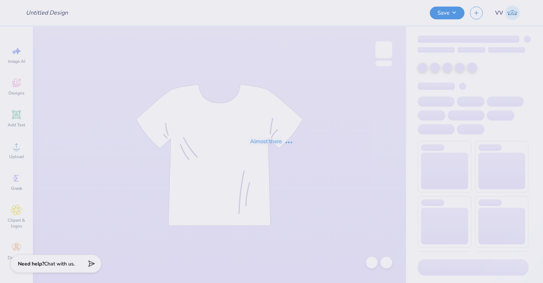
type input "Seniors Class of 2026"
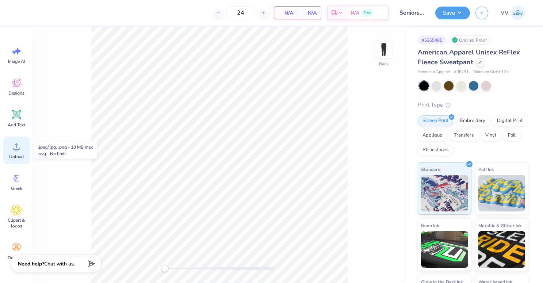
click at [19, 153] on div "Upload" at bounding box center [16, 150] width 26 height 27
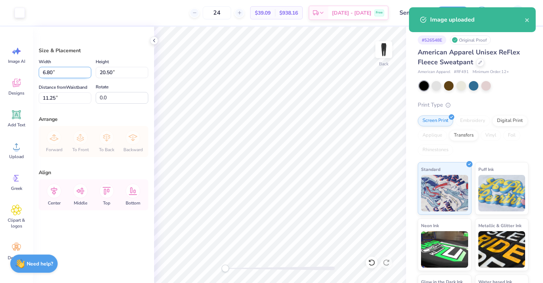
click at [64, 70] on input "6.80" at bounding box center [65, 72] width 53 height 11
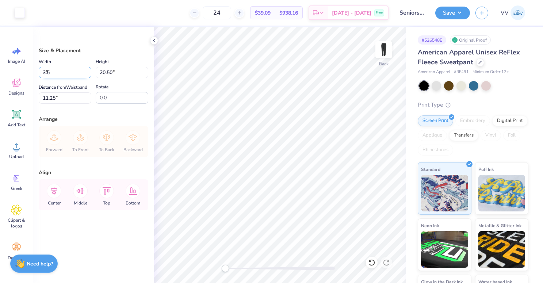
type input "3.50"
type input "10.54"
type input "4.20"
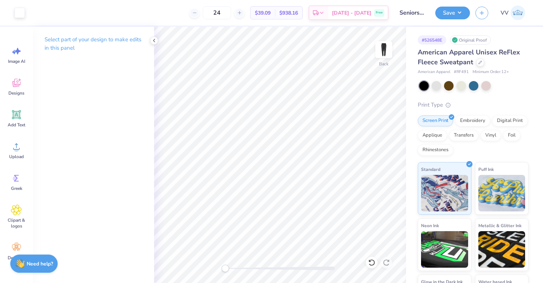
drag, startPoint x: 285, startPoint y: 269, endPoint x: 286, endPoint y: 265, distance: 3.9
click at [285, 269] on div at bounding box center [280, 269] width 110 height 4
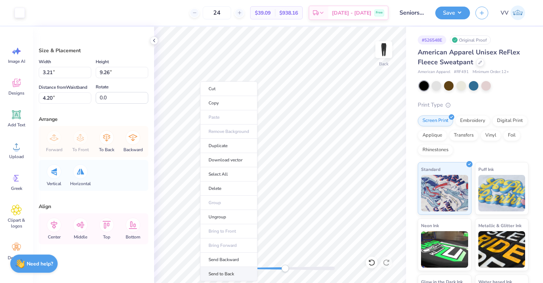
click at [225, 279] on li "Send to Back" at bounding box center [228, 274] width 57 height 14
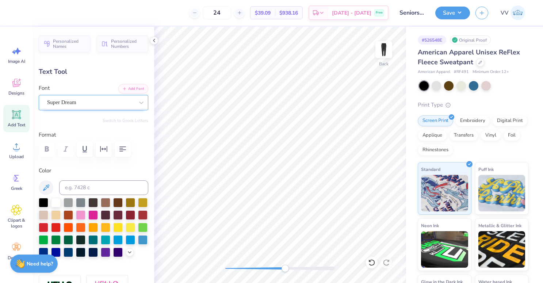
click at [69, 105] on div "Super Dream" at bounding box center [90, 102] width 88 height 11
type input "border"
click at [139, 88] on button "Add Font" at bounding box center [133, 87] width 30 height 9
click at [98, 105] on div "Super Dream" at bounding box center [90, 102] width 88 height 11
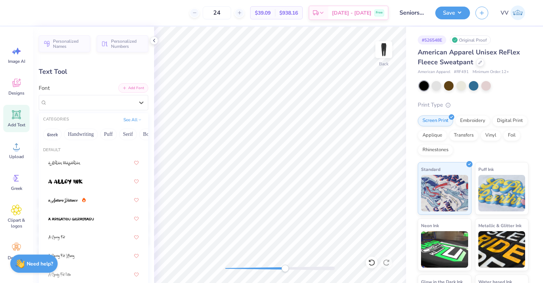
click at [134, 89] on button "Add Font" at bounding box center [133, 87] width 30 height 9
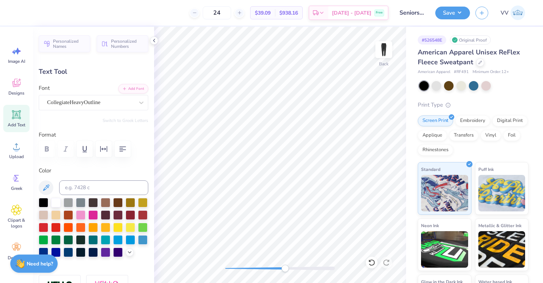
type input "1.82"
type input "7.45"
click at [84, 100] on div "Super Dream" at bounding box center [90, 102] width 88 height 11
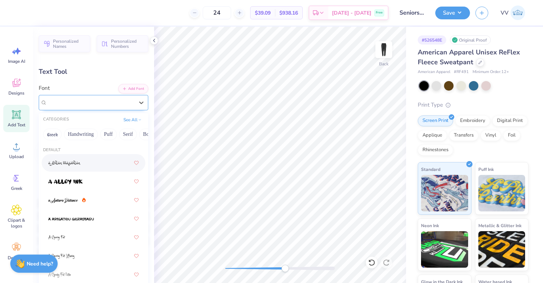
paste input "collegiate heavy outline medium"
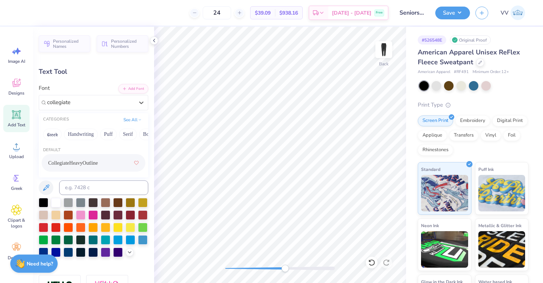
click at [88, 162] on span "CollegiateHeavyOutline" at bounding box center [73, 163] width 50 height 8
type input "collegiate"
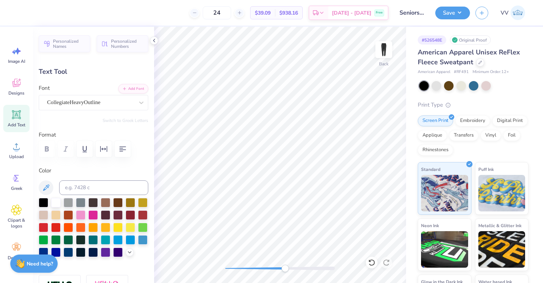
type input "1.72"
type input "9.99"
click at [82, 101] on div "Super Dream" at bounding box center [90, 102] width 88 height 11
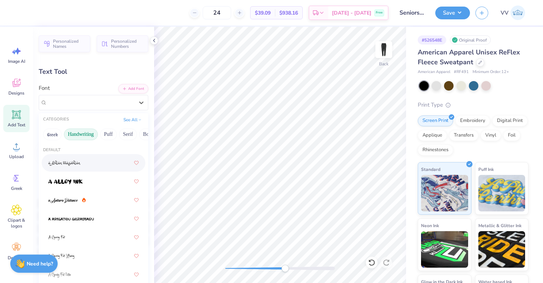
paste input "collegiate"
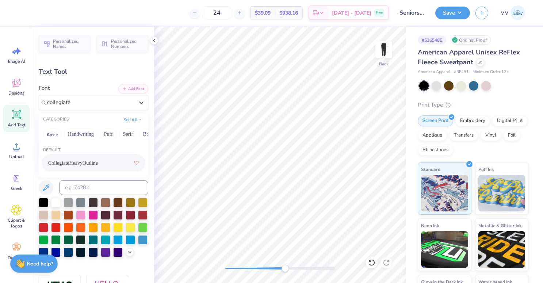
click at [92, 161] on span "CollegiateHeavyOutline" at bounding box center [73, 163] width 50 height 8
type input "collegiate"
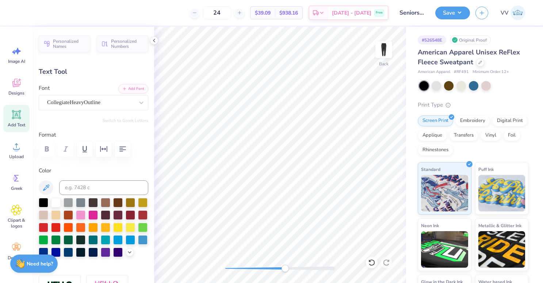
type input "1.60"
type input "2.20"
type input "12.54"
click at [66, 102] on div "Super Dream" at bounding box center [90, 102] width 88 height 11
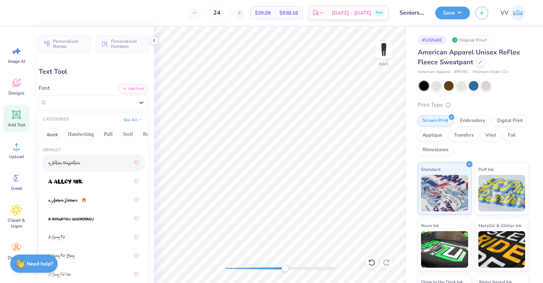
paste input "collegiate"
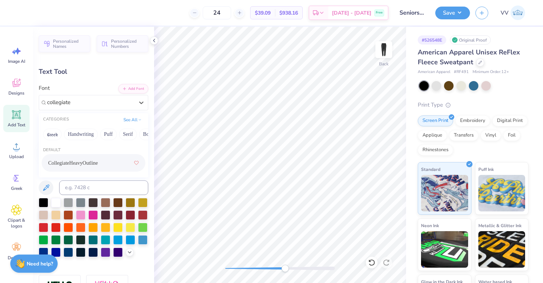
click at [98, 162] on span "CollegiateHeavyOutline" at bounding box center [73, 163] width 50 height 8
type input "collegiate"
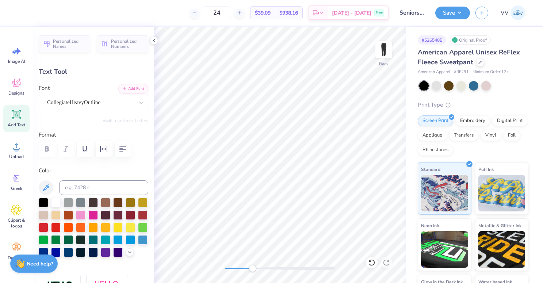
click at [253, 273] on div "Back" at bounding box center [280, 155] width 252 height 256
type input "1.68"
type input "2.30"
type input "12.70"
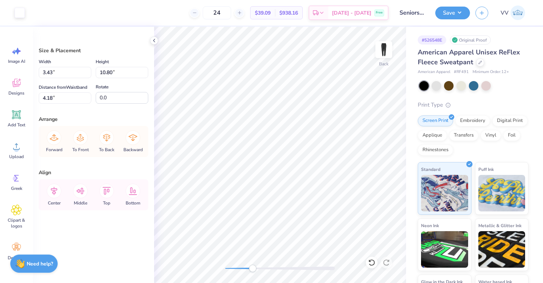
type input "4.20"
type input "1.69"
type input "7.38"
type input "7.60"
type input "9.92"
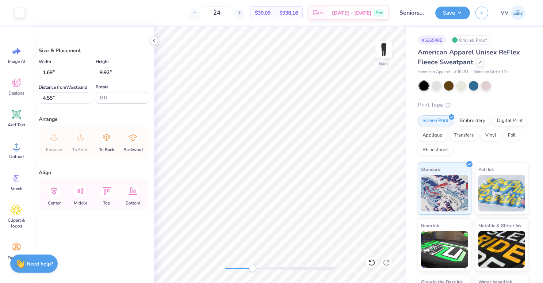
drag, startPoint x: 285, startPoint y: 268, endPoint x: 286, endPoint y: 264, distance: 4.2
click at [285, 268] on div at bounding box center [280, 269] width 110 height 4
type input "4.66"
type input "1.59"
type input "9.35"
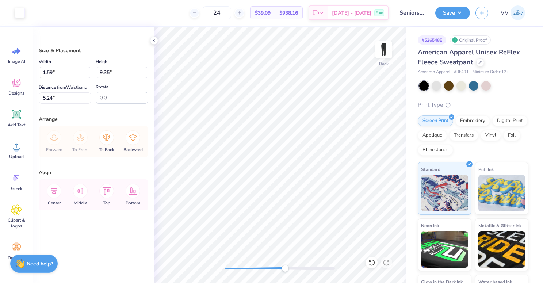
type input "4.66"
click at [324, 270] on div at bounding box center [280, 269] width 110 height 4
type input "1.60"
type input "9.37"
type input "4.64"
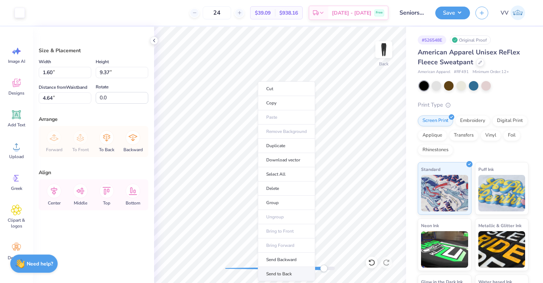
click at [300, 271] on li "Send to Back" at bounding box center [286, 274] width 57 height 14
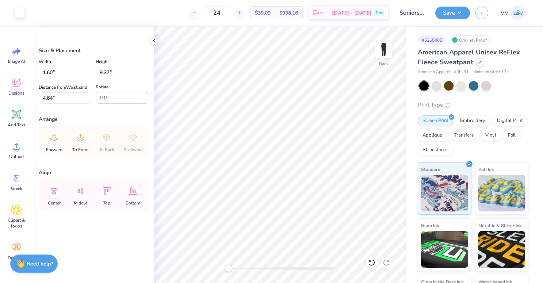
drag, startPoint x: 322, startPoint y: 267, endPoint x: 226, endPoint y: 270, distance: 95.3
click at [226, 270] on div "Accessibility label" at bounding box center [228, 268] width 7 height 7
click at [63, 73] on input "3.28" at bounding box center [65, 72] width 53 height 11
type input "3.50"
type input "10.47"
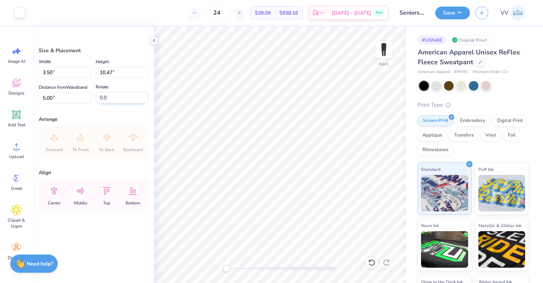
type input "4.94"
click at [452, 17] on button "Save" at bounding box center [452, 11] width 35 height 13
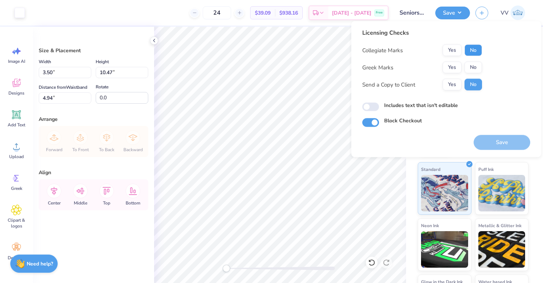
click at [475, 55] on button "No" at bounding box center [474, 51] width 18 height 12
click at [474, 64] on button "No" at bounding box center [474, 68] width 18 height 12
drag, startPoint x: 365, startPoint y: 104, endPoint x: 403, endPoint y: 120, distance: 41.3
click at [365, 104] on input "Includes text that isn't editable" at bounding box center [370, 107] width 17 height 9
checkbox input "true"
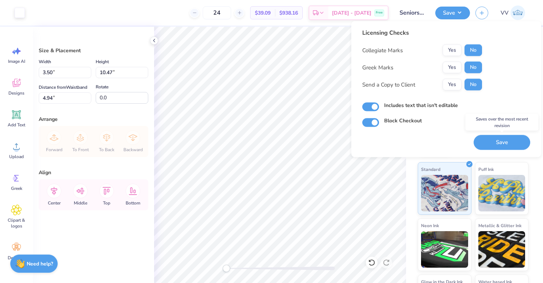
click at [516, 139] on button "Save" at bounding box center [502, 142] width 57 height 15
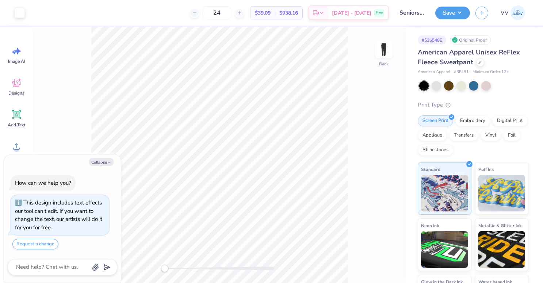
type textarea "x"
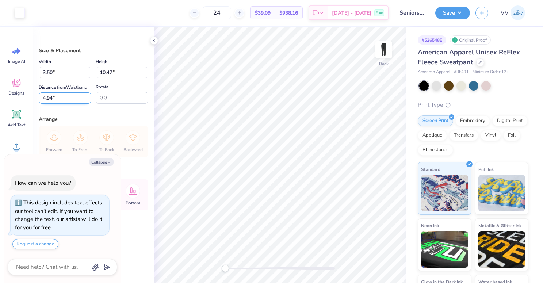
click at [72, 100] on input "4.94" at bounding box center [65, 97] width 53 height 11
type input "5"
type textarea "x"
type input "5.00"
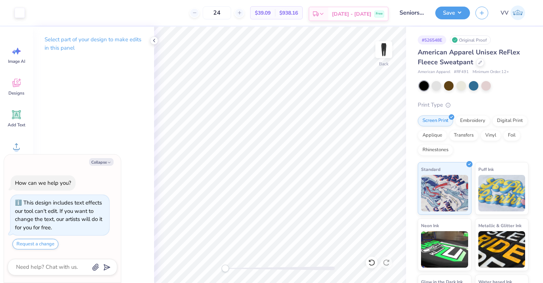
click at [350, 17] on div "Art colors 24 $39.09 Per Item $938.16 Total Est. Delivery [DATE] - [DATE] Free …" at bounding box center [271, 141] width 543 height 283
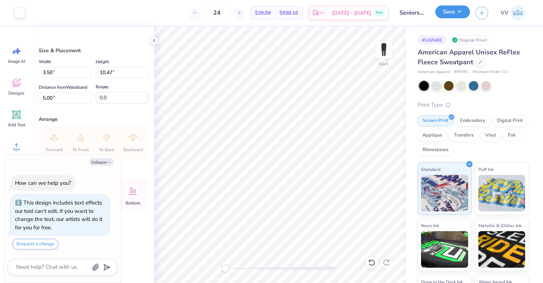
click at [451, 6] on button "Save" at bounding box center [452, 11] width 35 height 13
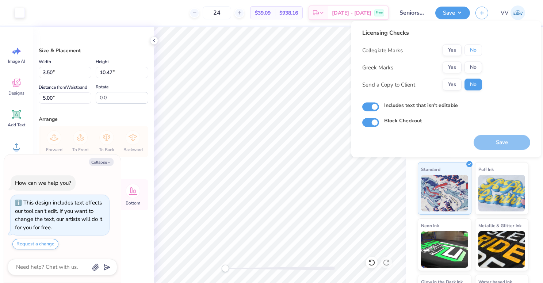
click at [468, 48] on button "No" at bounding box center [474, 51] width 18 height 12
drag, startPoint x: 472, startPoint y: 69, endPoint x: 473, endPoint y: 74, distance: 5.0
click at [472, 69] on button "No" at bounding box center [474, 68] width 18 height 12
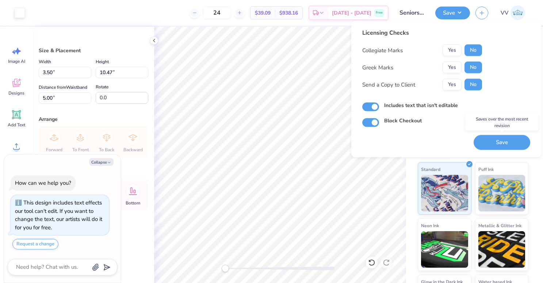
click at [502, 146] on button "Save" at bounding box center [502, 142] width 57 height 15
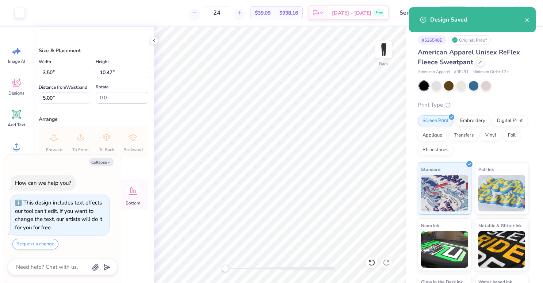
type textarea "x"
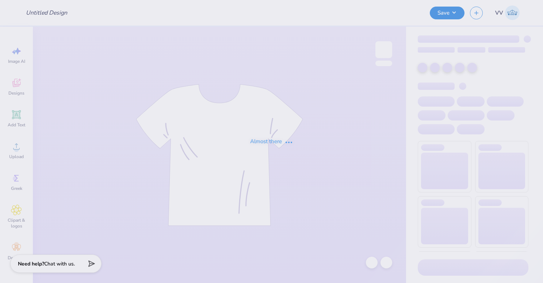
type input "[PERSON_NAME] : [PERSON_NAME] trails"
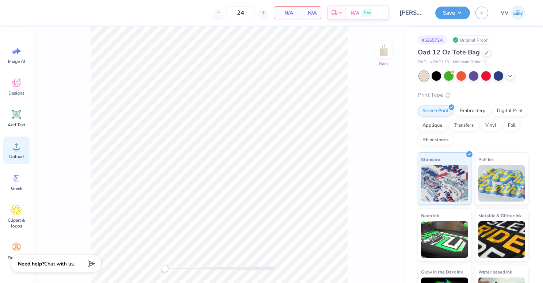
click at [20, 150] on icon at bounding box center [16, 146] width 11 height 11
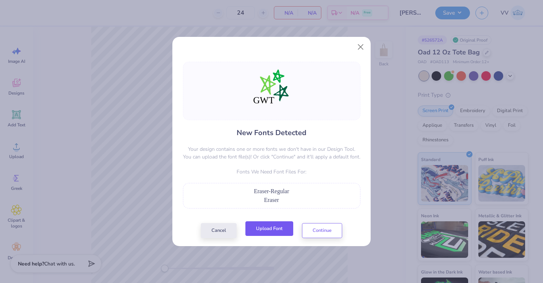
click at [256, 233] on button "Upload Font" at bounding box center [269, 228] width 48 height 15
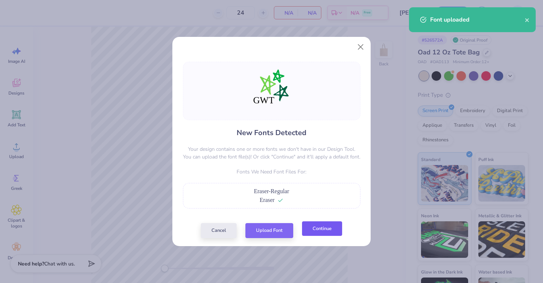
click at [326, 229] on button "Continue" at bounding box center [322, 228] width 40 height 15
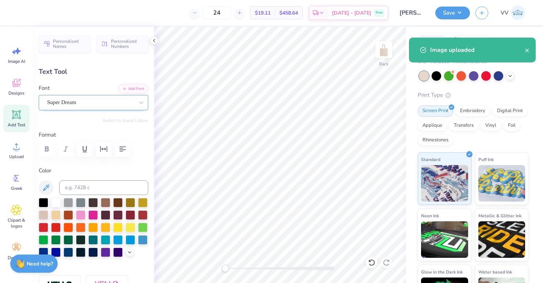
click at [88, 100] on div "Super Dream" at bounding box center [90, 102] width 88 height 11
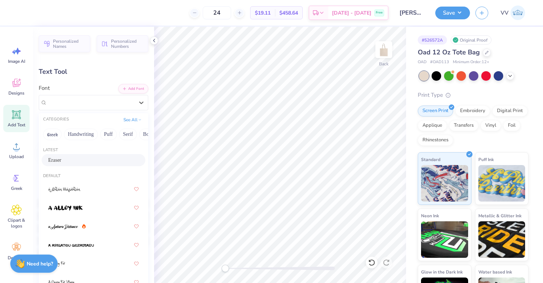
click at [93, 164] on div "Eraser" at bounding box center [94, 160] width 104 height 12
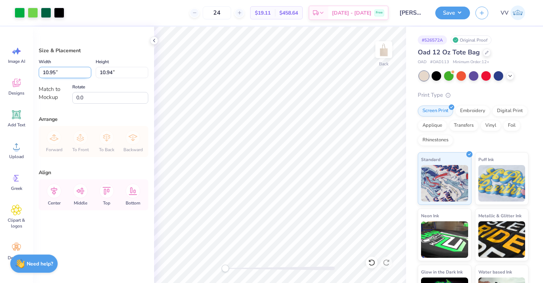
click at [61, 74] on input "10.95" at bounding box center [65, 72] width 53 height 11
type input "10.00"
type input "9.99"
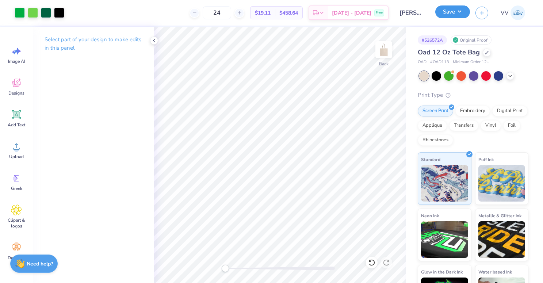
click at [453, 11] on button "Save" at bounding box center [452, 11] width 35 height 13
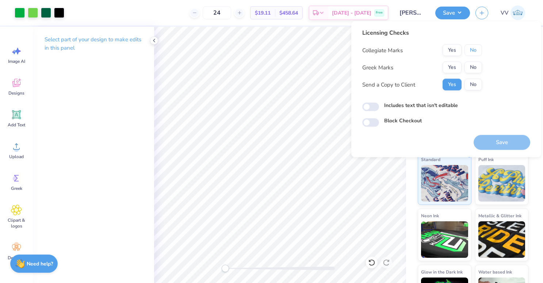
drag, startPoint x: 471, startPoint y: 46, endPoint x: 474, endPoint y: 60, distance: 14.6
click at [471, 47] on button "No" at bounding box center [474, 51] width 18 height 12
click at [474, 62] on button "No" at bounding box center [474, 68] width 18 height 12
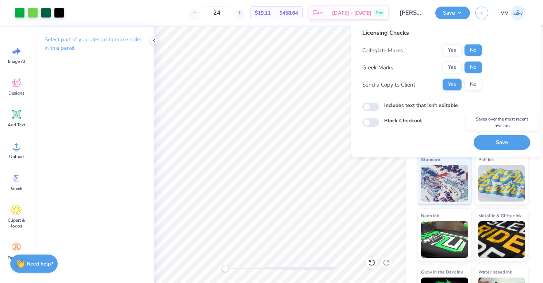
click at [484, 139] on button "Save" at bounding box center [502, 142] width 57 height 15
